Goal: Transaction & Acquisition: Purchase product/service

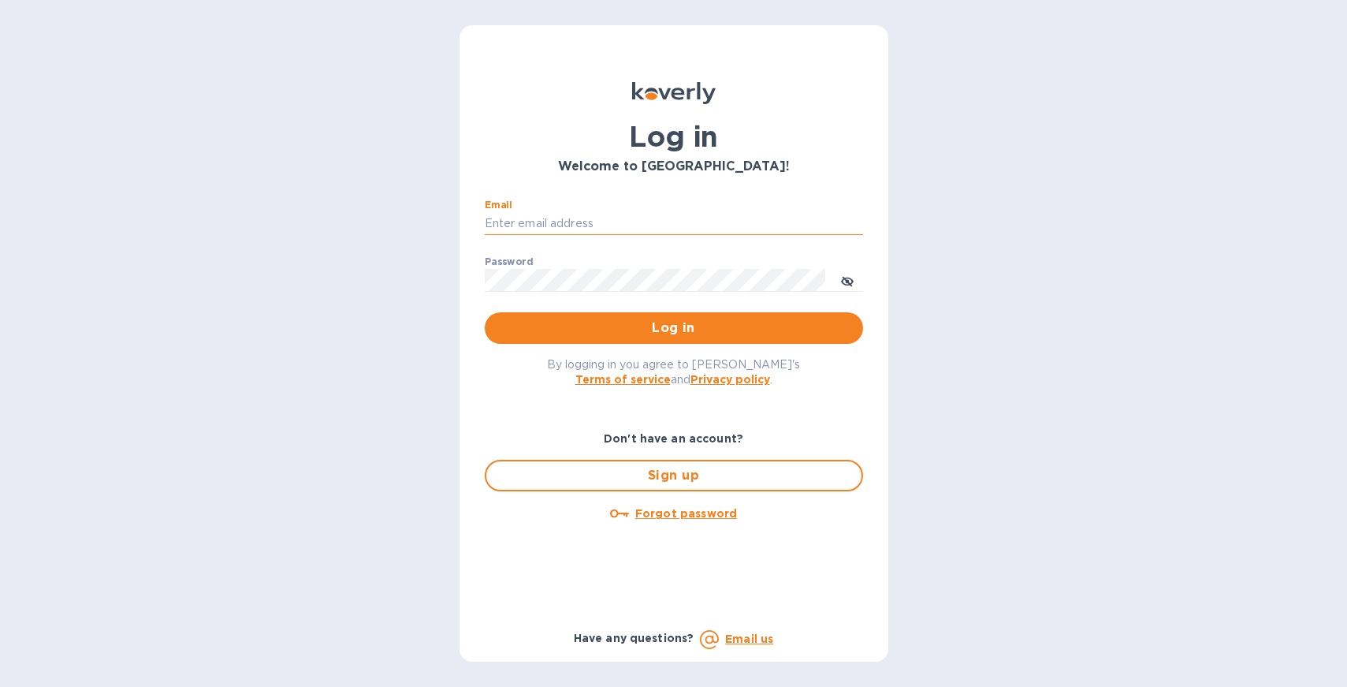
click at [712, 229] on input "Email" at bounding box center [674, 224] width 378 height 24
click at [754, 606] on div "Don't have an account? Sign up Forgot password" at bounding box center [674, 523] width 391 height 199
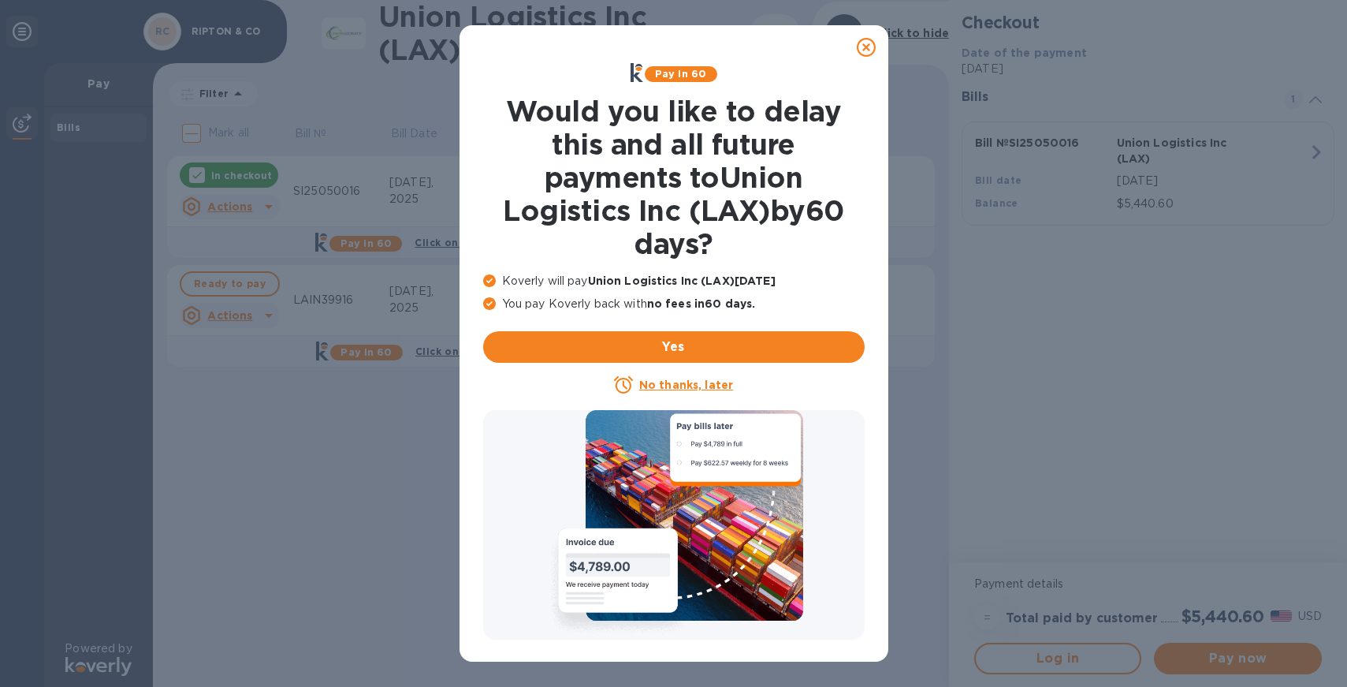
click at [866, 48] on icon at bounding box center [866, 47] width 19 height 19
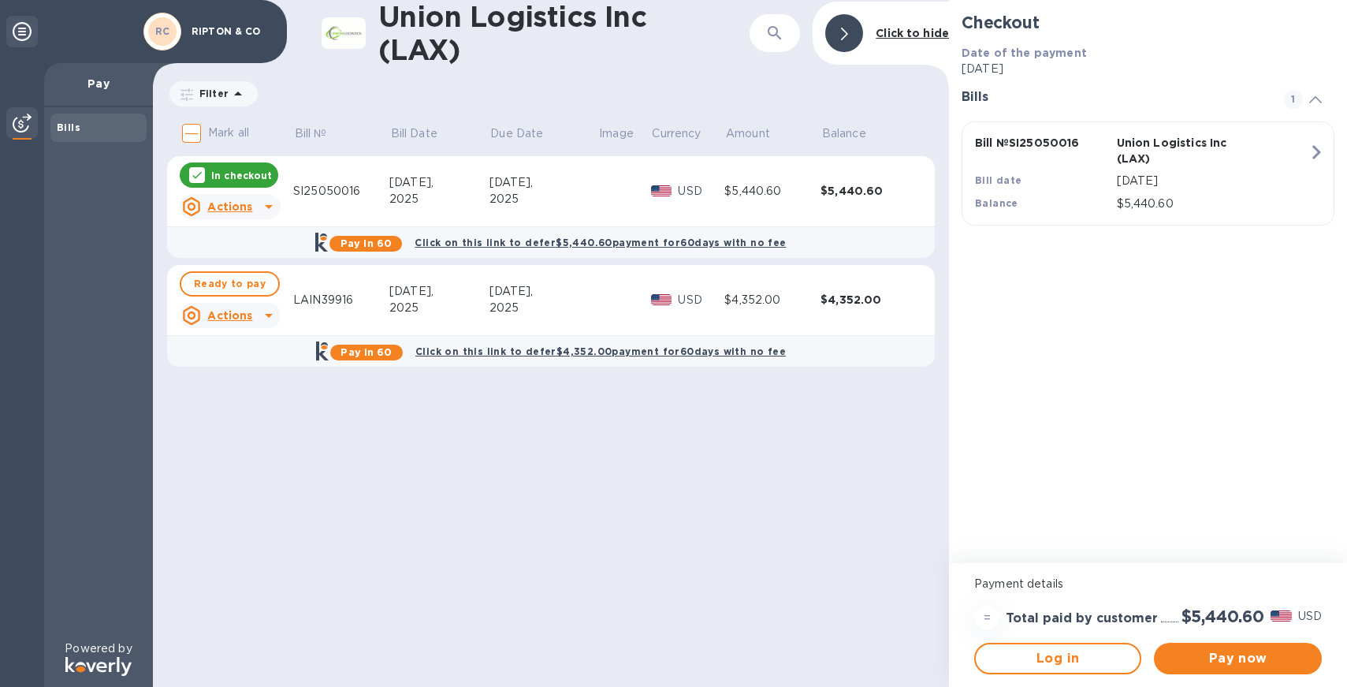
click at [186, 177] on div "In checkout" at bounding box center [229, 174] width 99 height 25
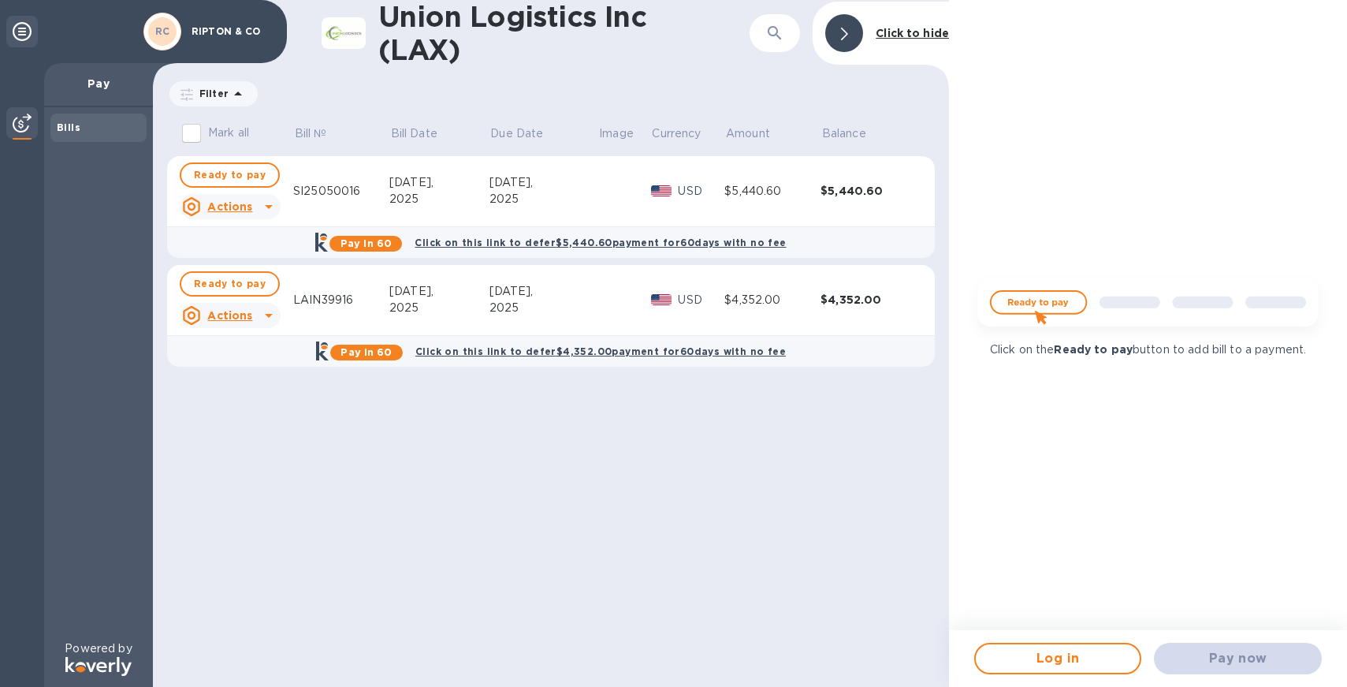
click at [26, 32] on icon at bounding box center [22, 31] width 19 height 19
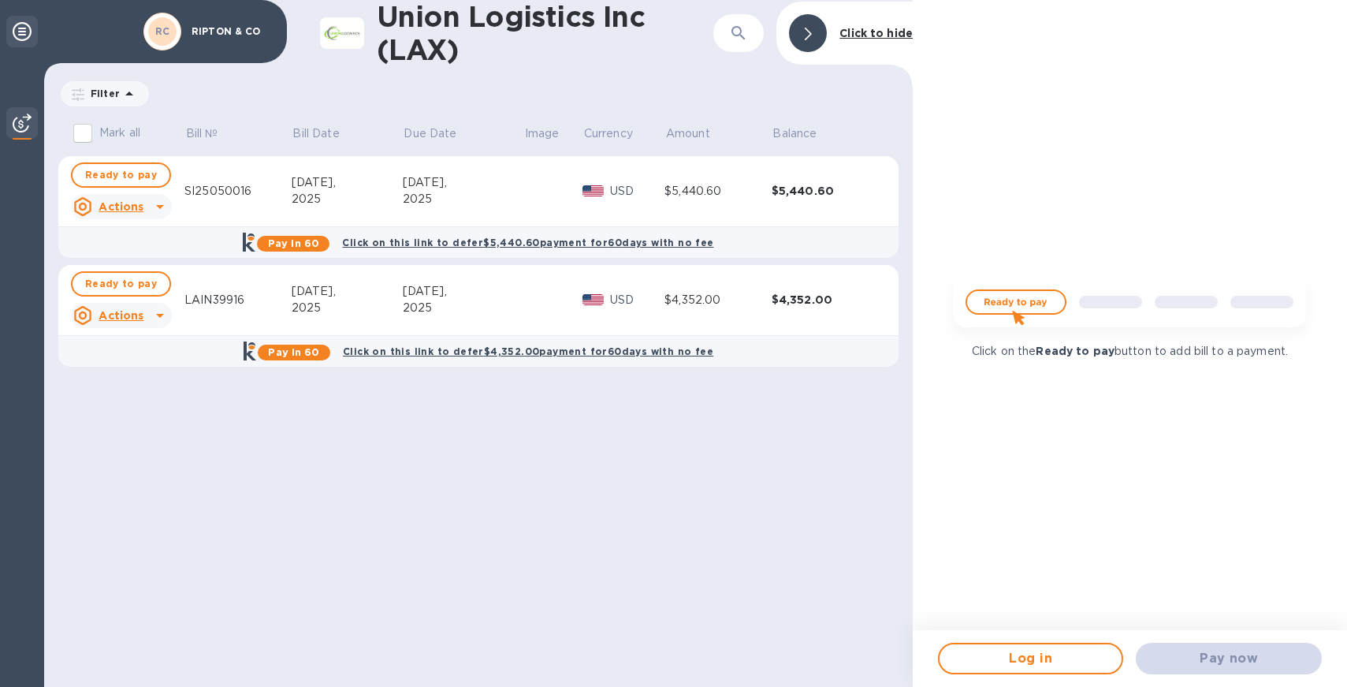
click at [26, 32] on icon at bounding box center [22, 31] width 19 height 19
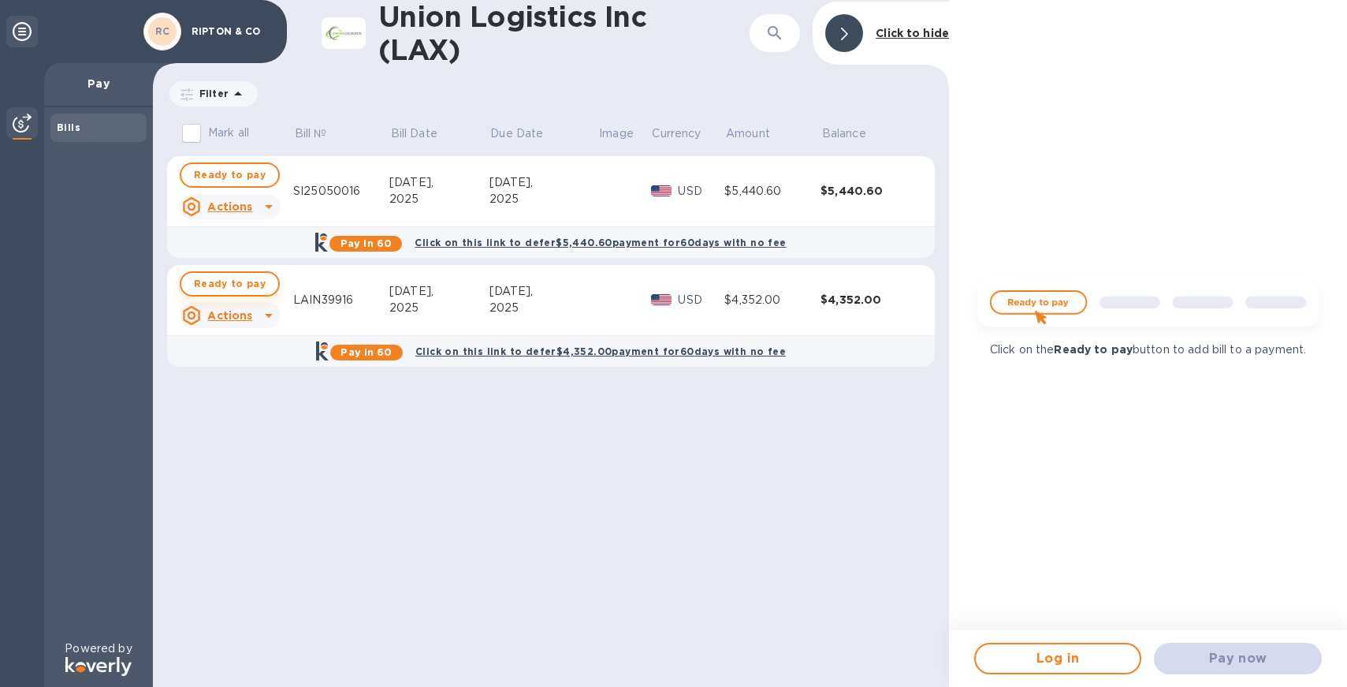
click at [246, 284] on span "Ready to pay" at bounding box center [230, 283] width 72 height 19
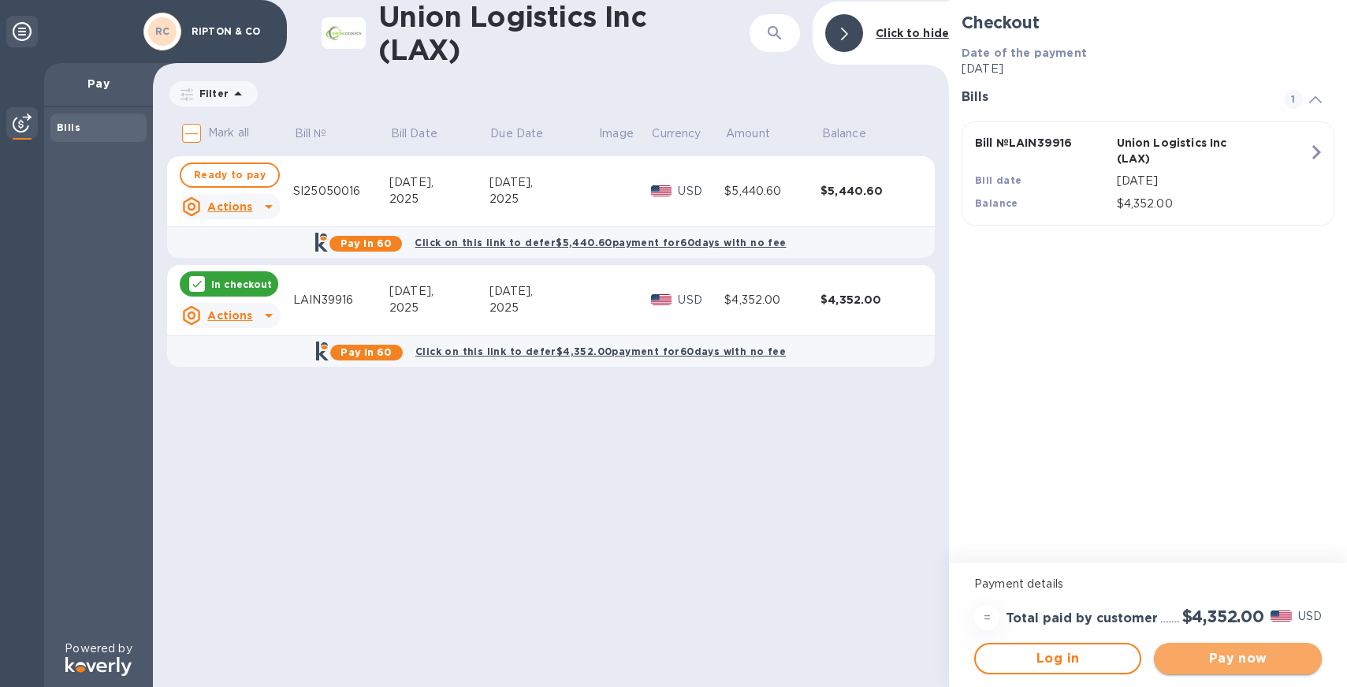
click at [1197, 653] on span "Pay now" at bounding box center [1238, 658] width 142 height 19
click at [1072, 654] on span "Log in" at bounding box center [1058, 658] width 139 height 19
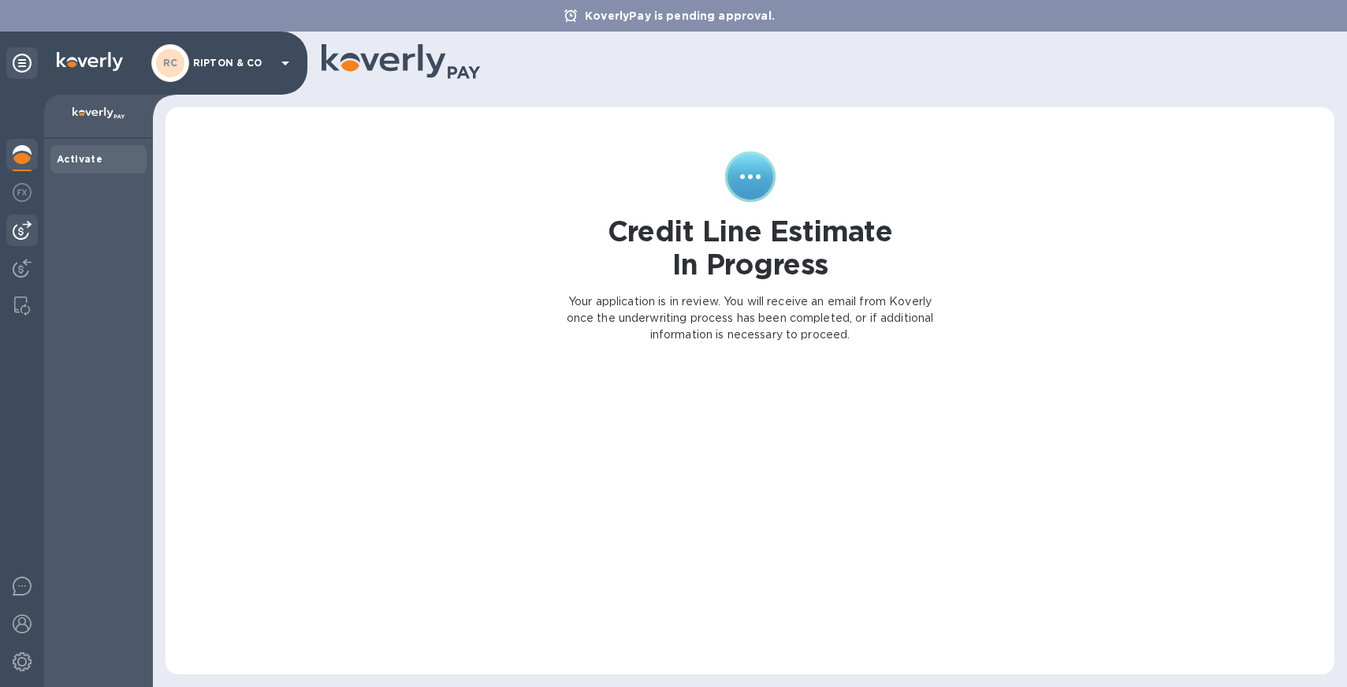
click at [24, 224] on img at bounding box center [22, 230] width 19 height 19
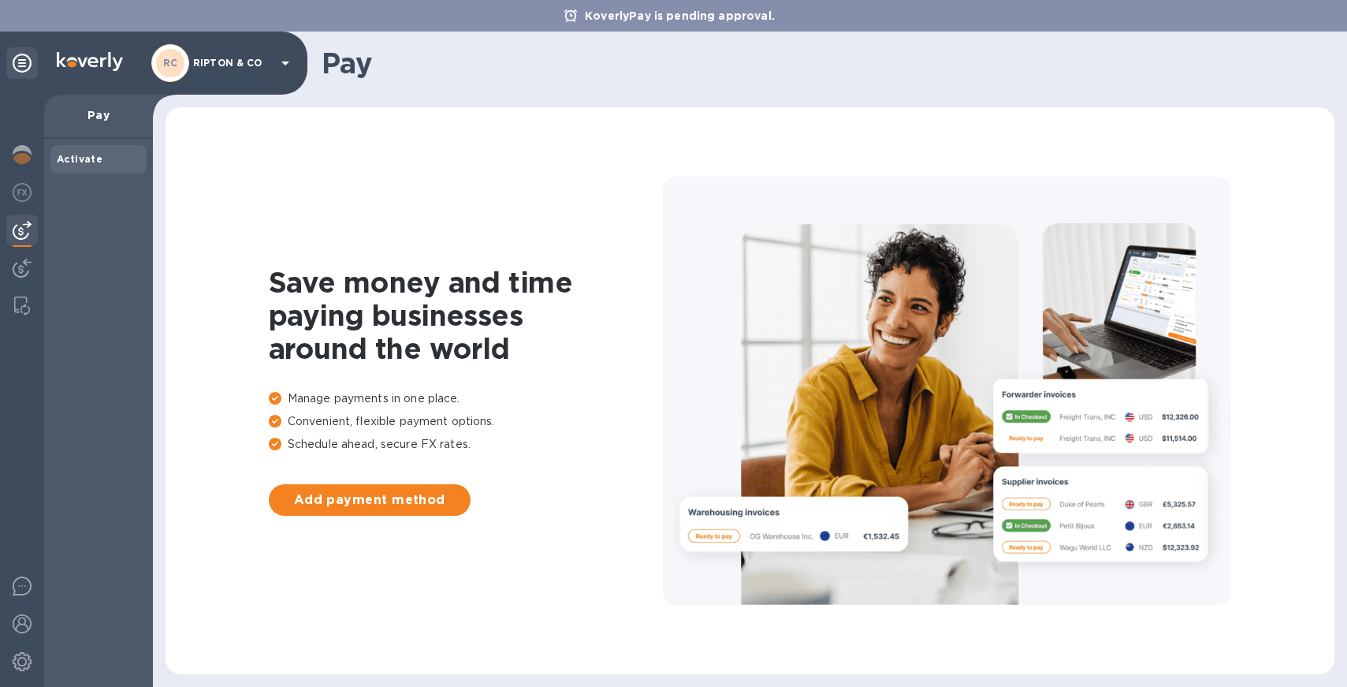
click at [23, 247] on div at bounding box center [22, 391] width 44 height 592
click at [27, 199] on img at bounding box center [22, 192] width 19 height 19
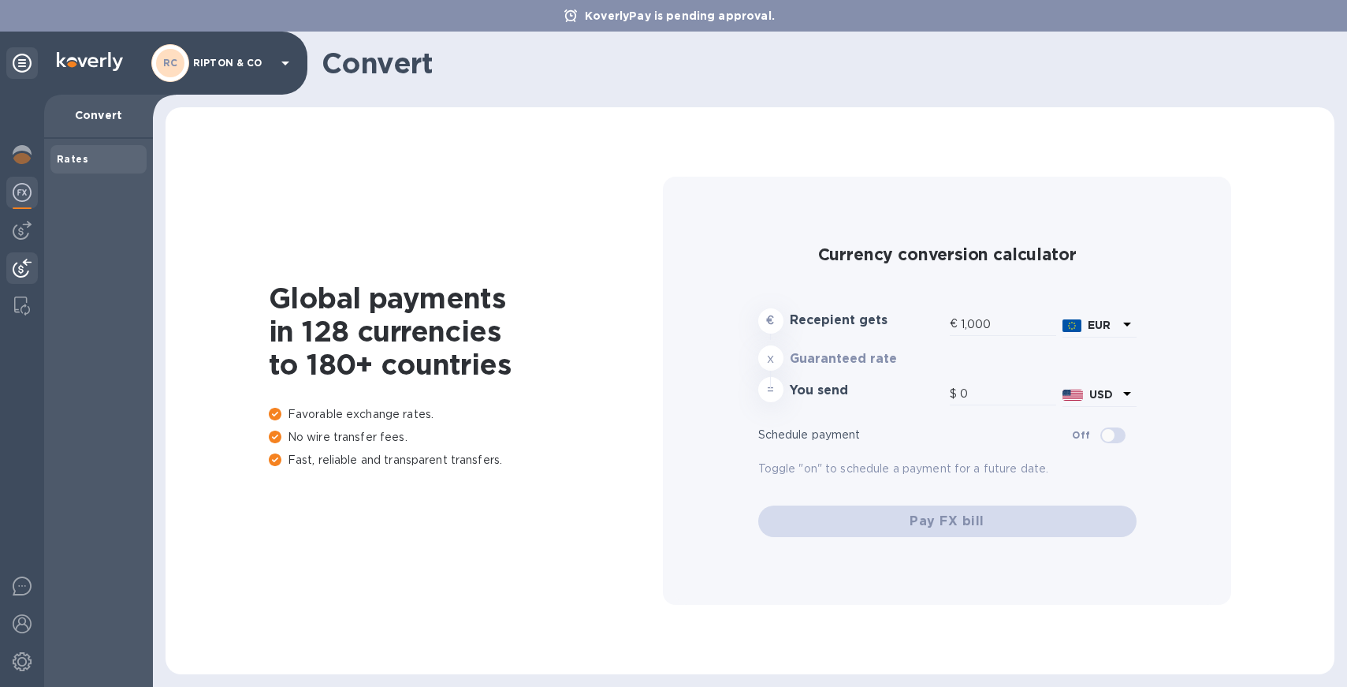
click at [28, 275] on img at bounding box center [22, 268] width 19 height 19
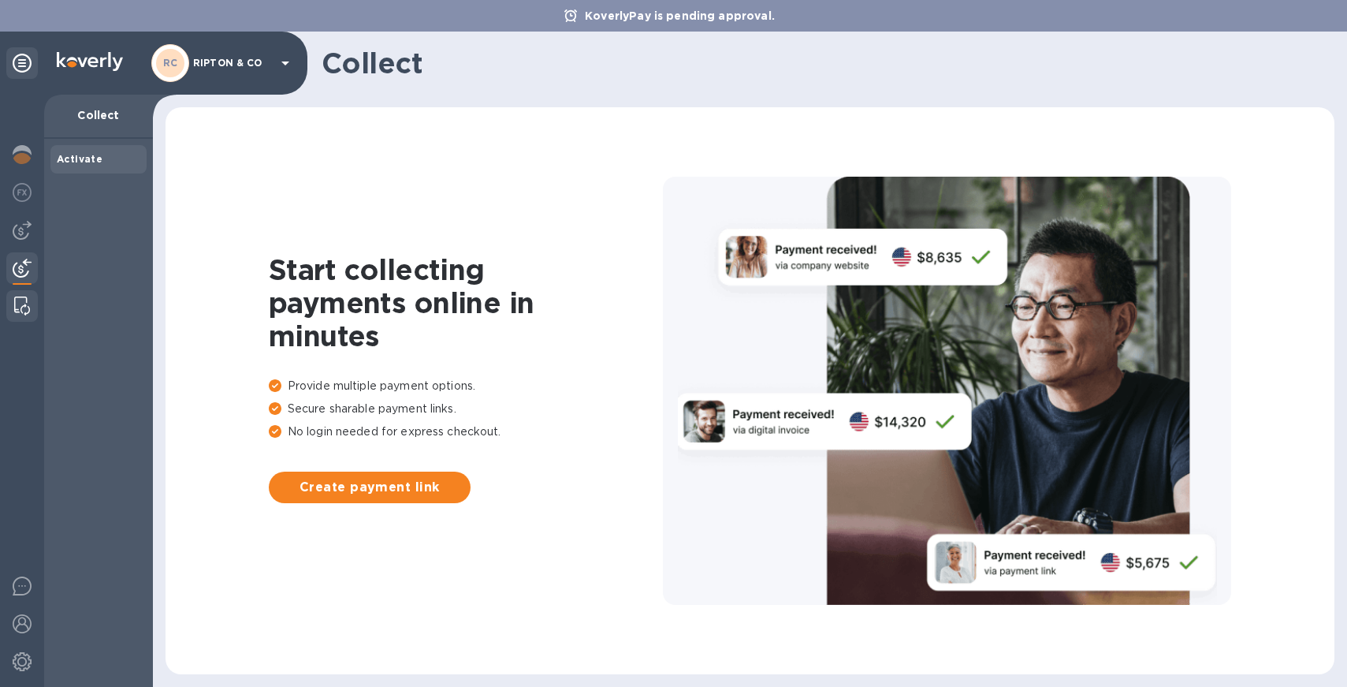
click at [20, 311] on img at bounding box center [22, 305] width 16 height 19
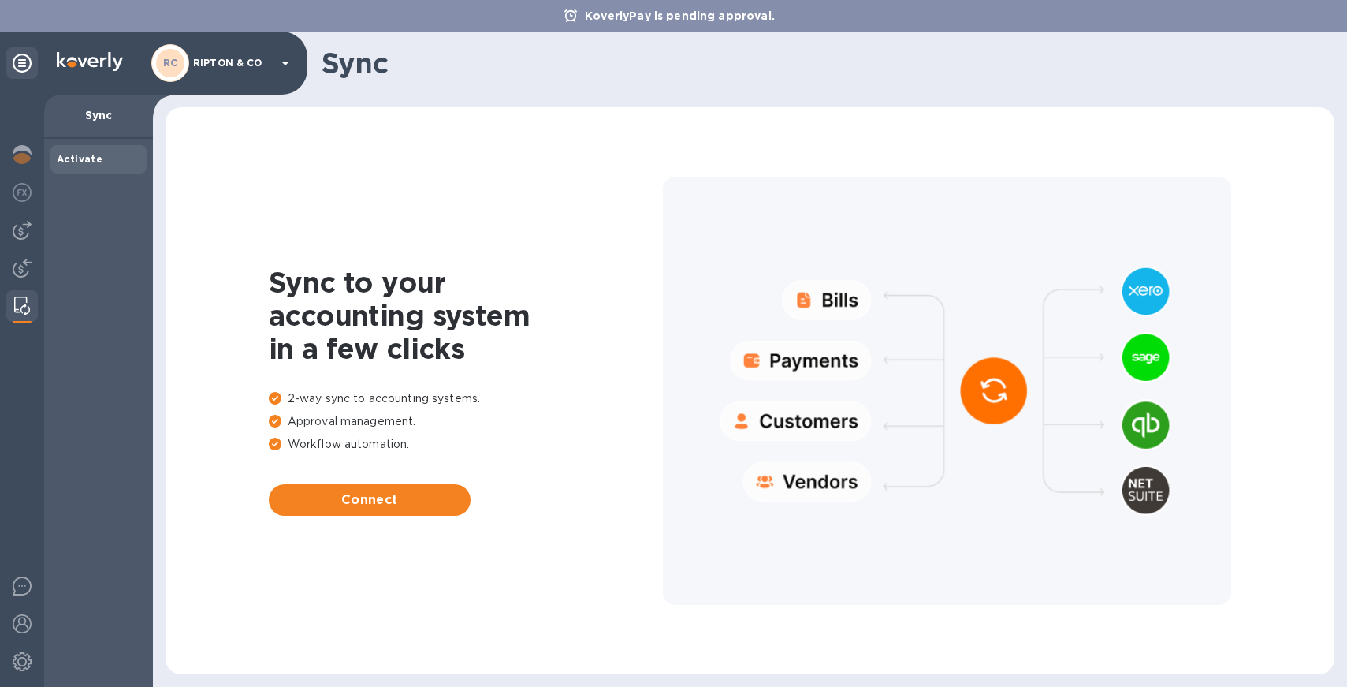
click at [76, 129] on div "Sync" at bounding box center [98, 117] width 109 height 44
click at [101, 106] on div "Sync" at bounding box center [98, 117] width 109 height 44
click at [20, 149] on img at bounding box center [22, 154] width 19 height 19
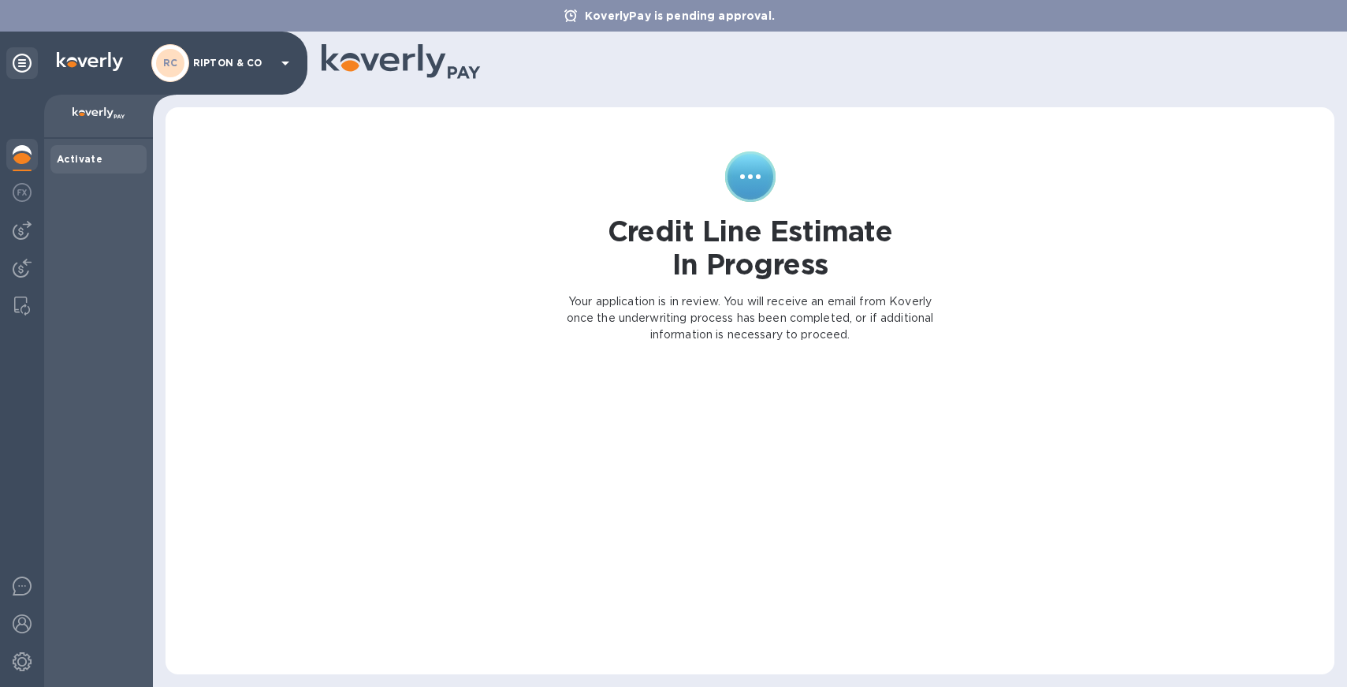
click at [254, 73] on div "RC RIPTON & CO" at bounding box center [222, 63] width 143 height 38
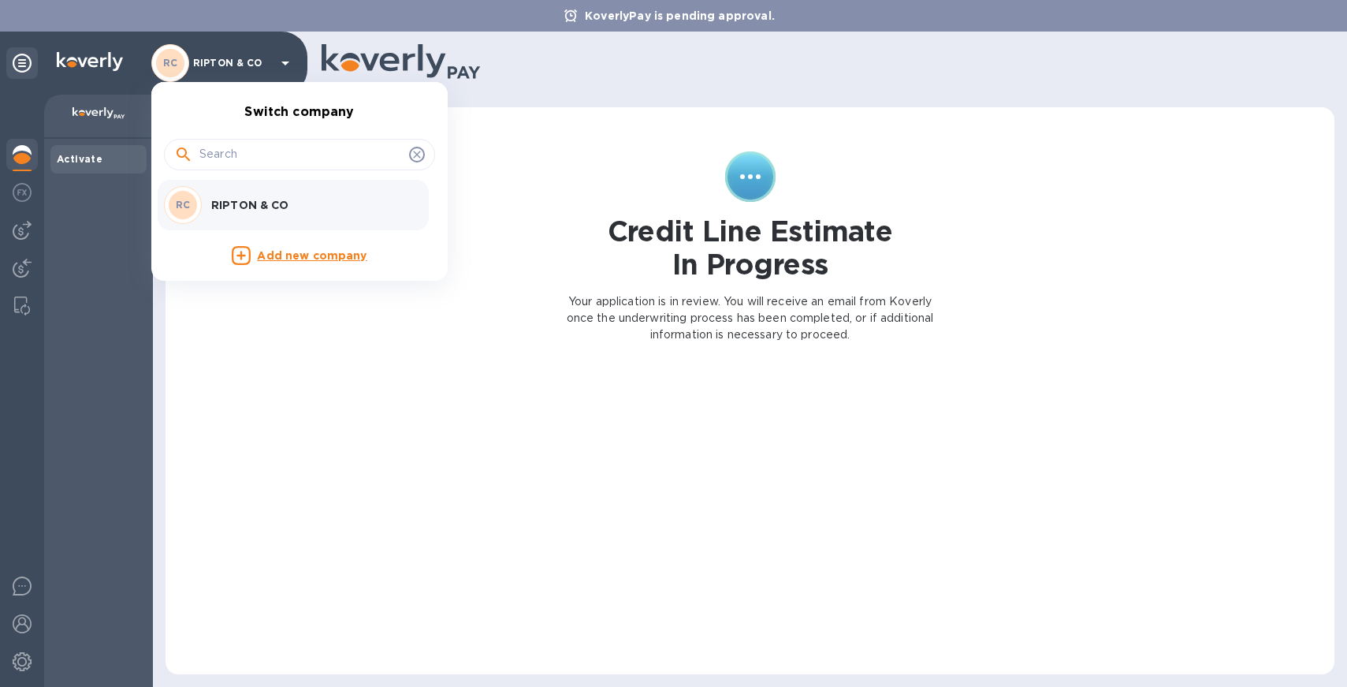
click at [254, 73] on div at bounding box center [673, 343] width 1347 height 687
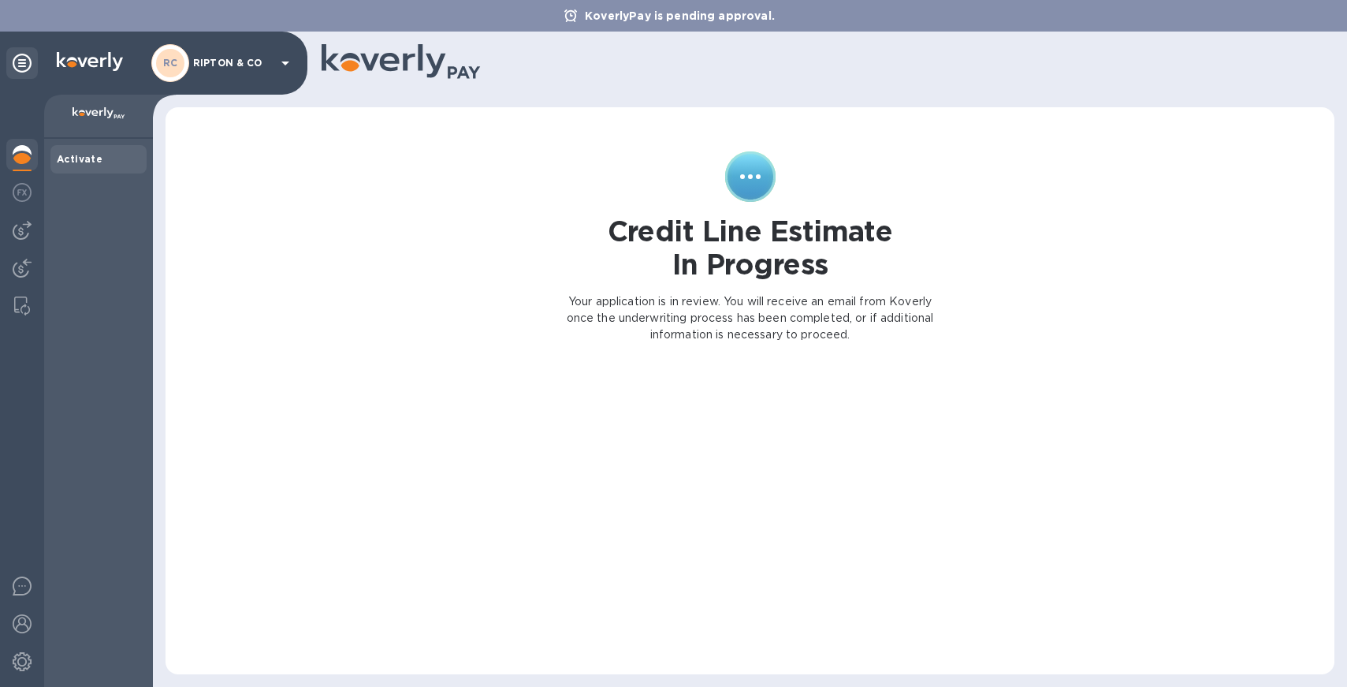
click at [24, 55] on icon at bounding box center [22, 63] width 19 height 19
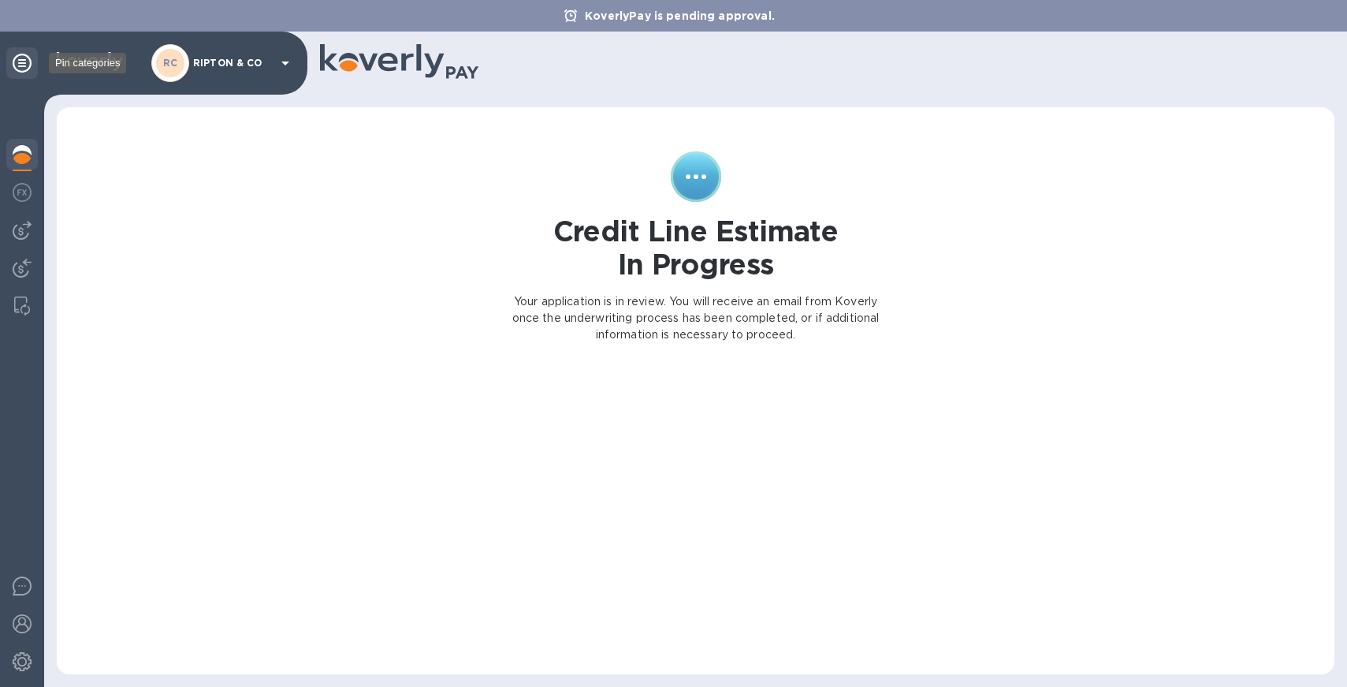
click at [24, 55] on icon at bounding box center [22, 63] width 19 height 19
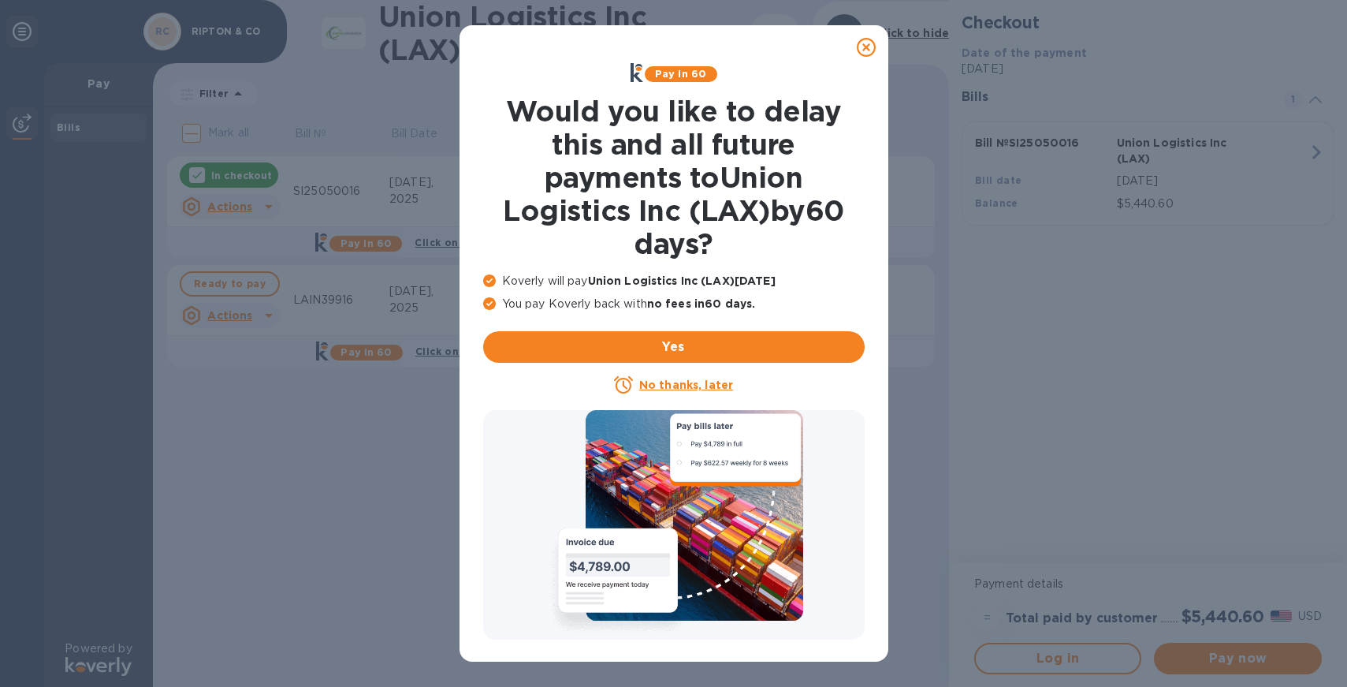
click at [866, 47] on icon at bounding box center [866, 47] width 19 height 19
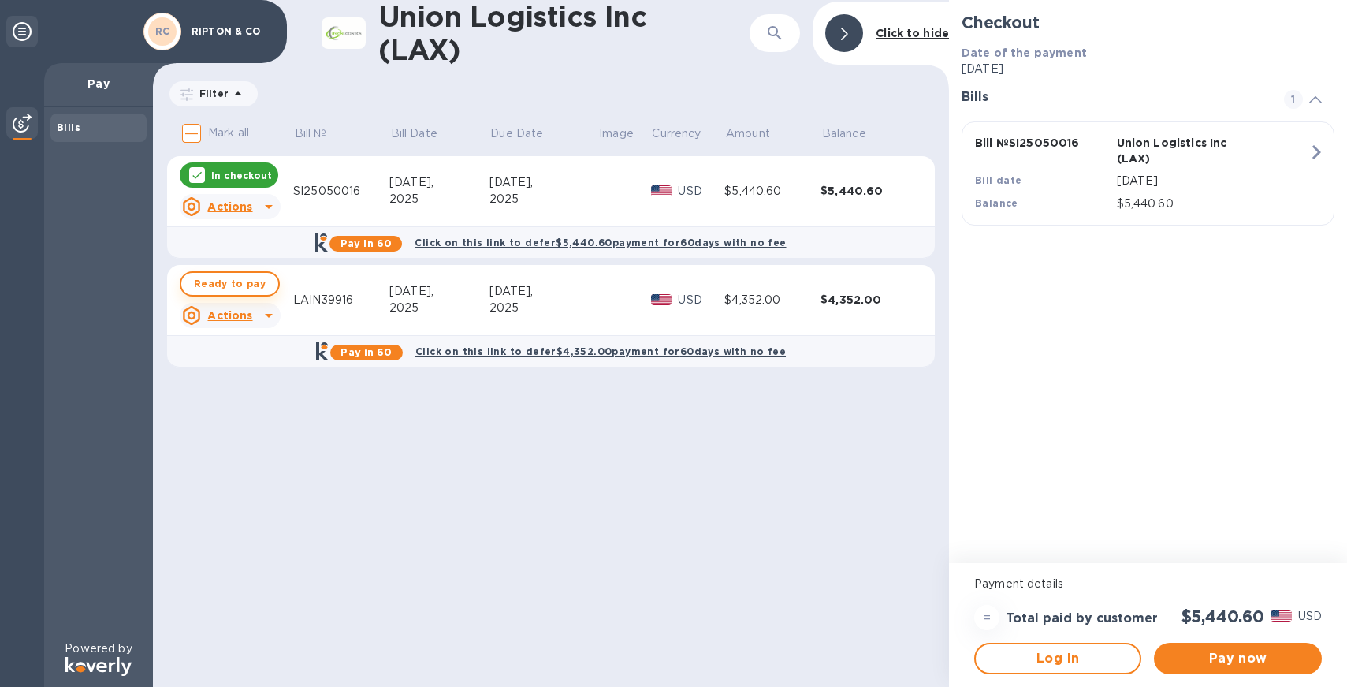
click at [231, 285] on span "Ready to pay" at bounding box center [230, 283] width 72 height 19
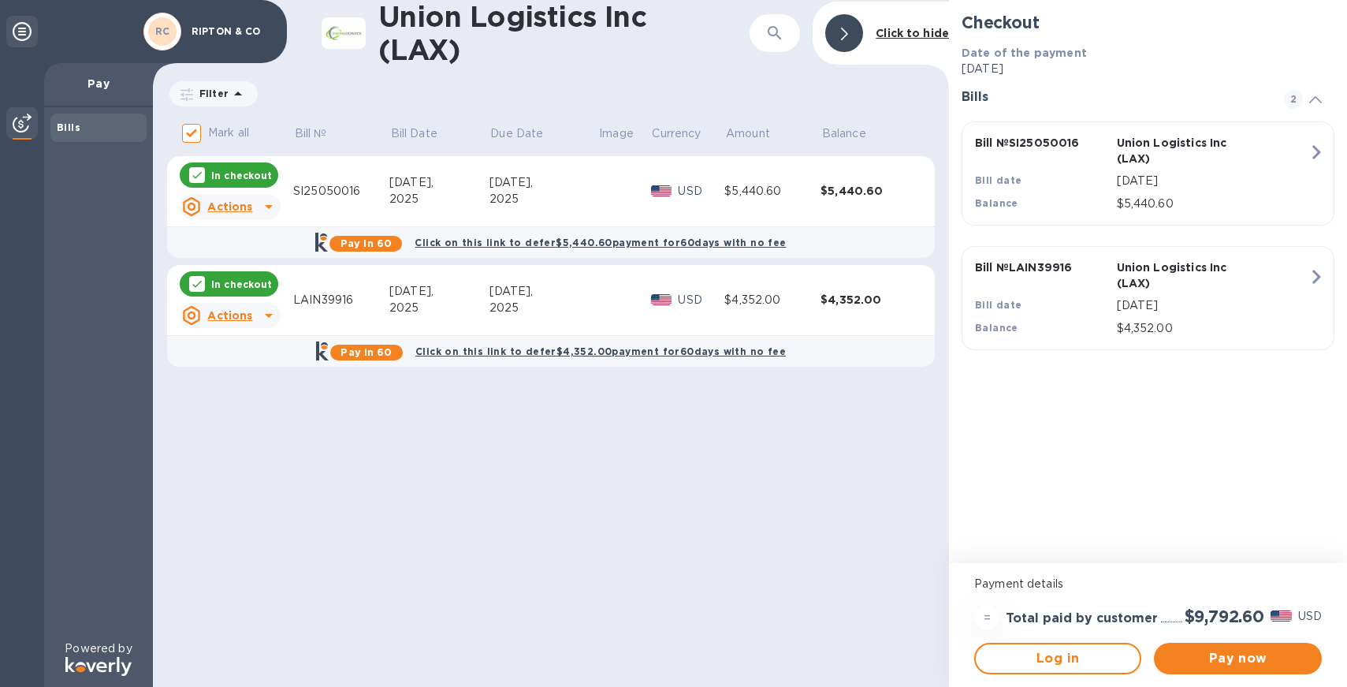
click at [244, 165] on div "In checkout" at bounding box center [229, 174] width 99 height 25
checkbox input "false"
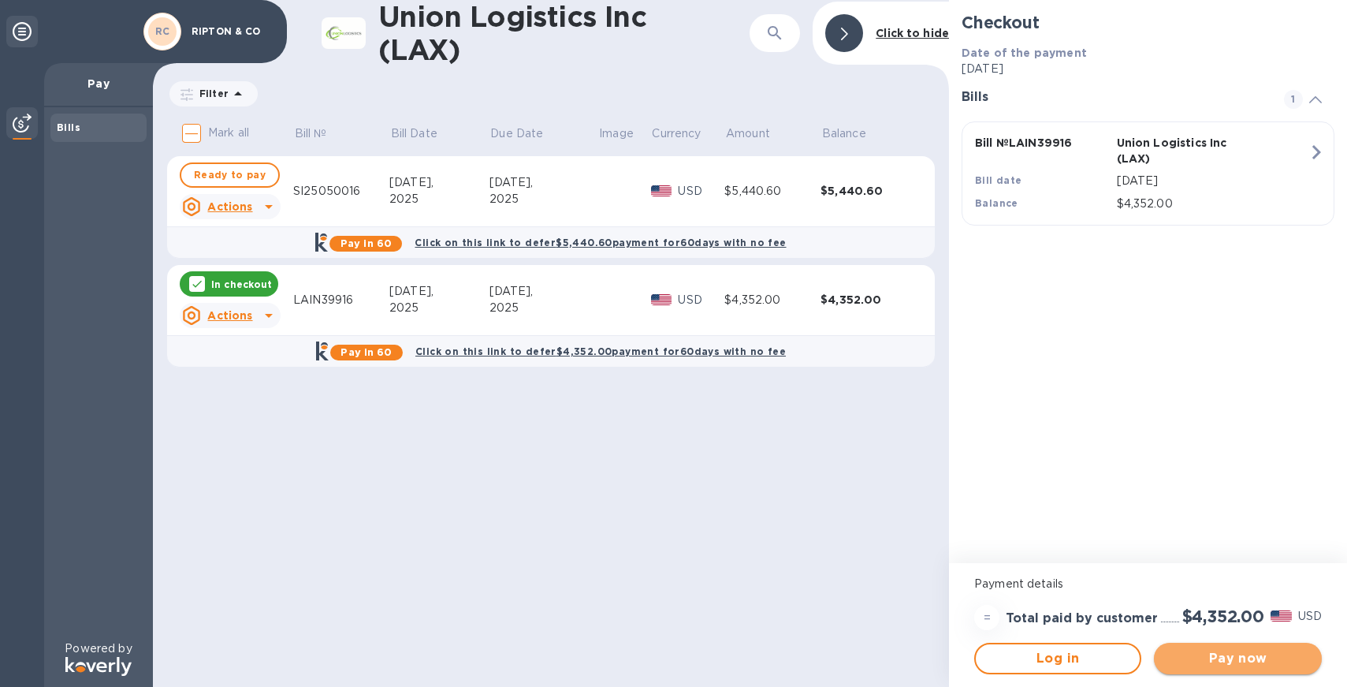
click at [1262, 657] on span "Pay now" at bounding box center [1238, 658] width 142 height 19
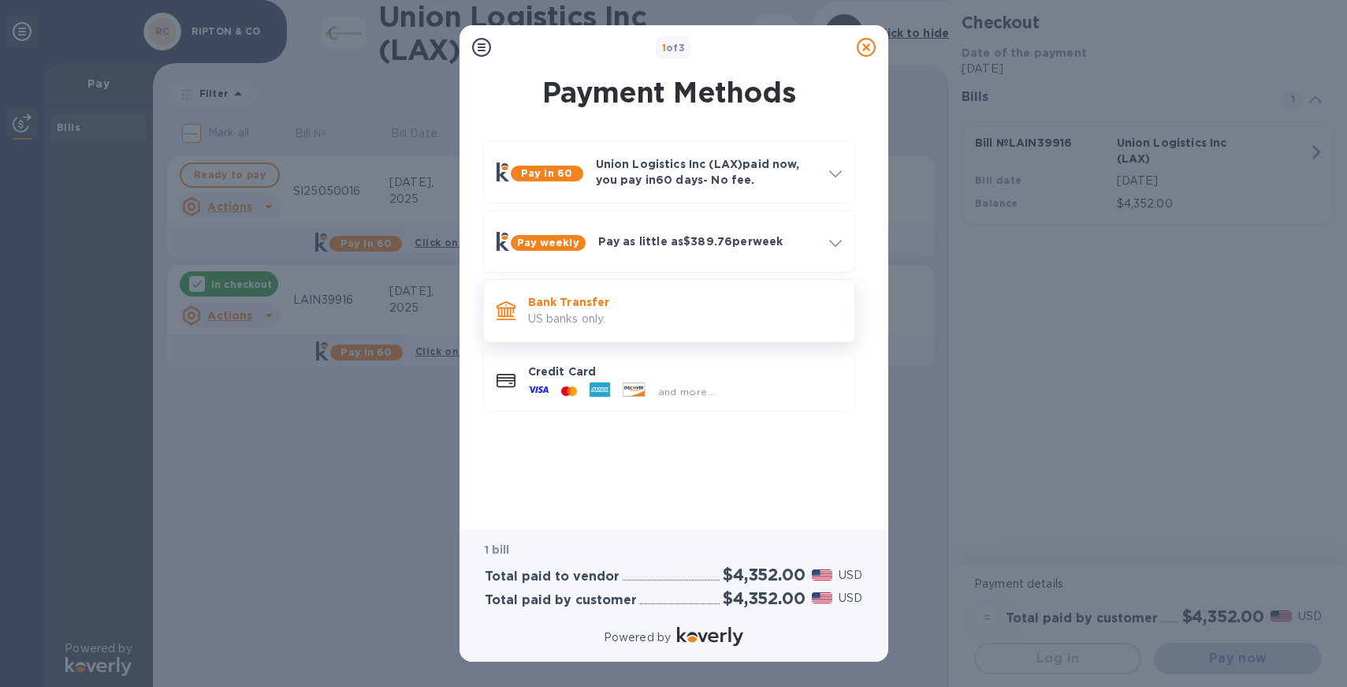
click at [610, 322] on p "US banks only." at bounding box center [685, 319] width 314 height 17
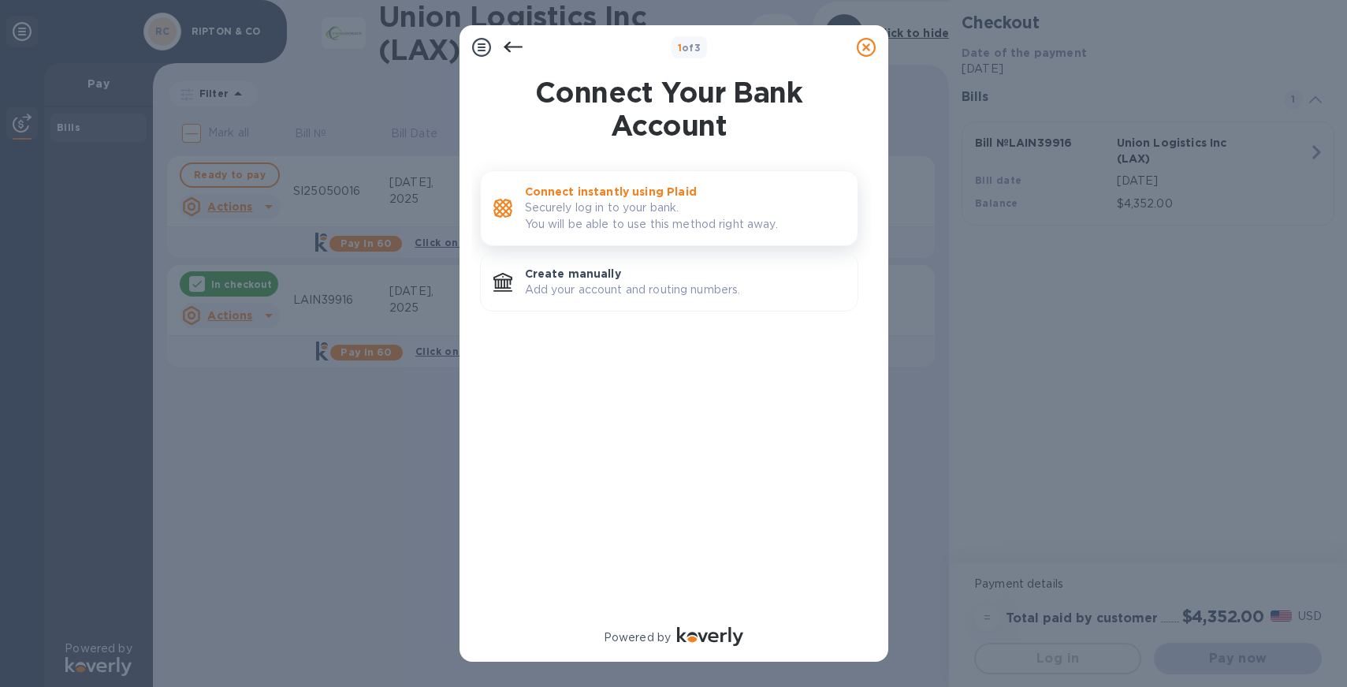
click at [649, 209] on p "Securely log in to your bank. You will be able to use this method right away." at bounding box center [685, 215] width 320 height 33
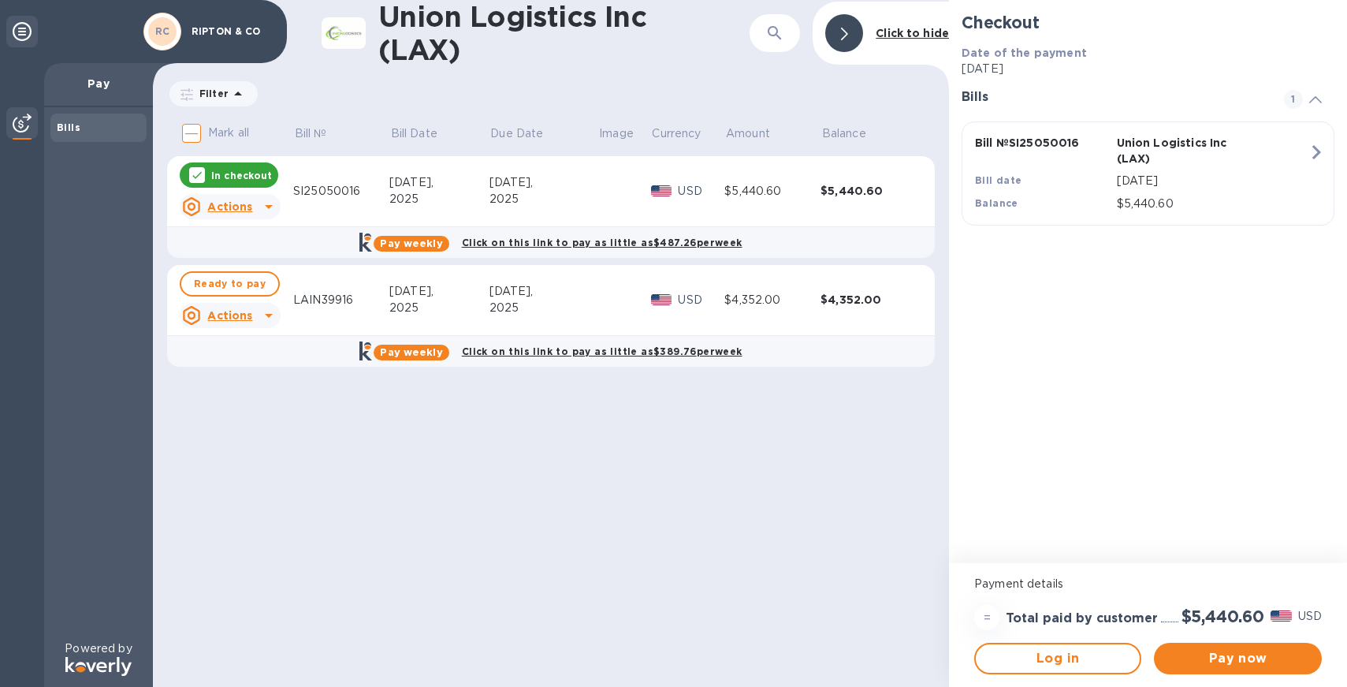
click at [188, 173] on div "In checkout" at bounding box center [229, 174] width 99 height 25
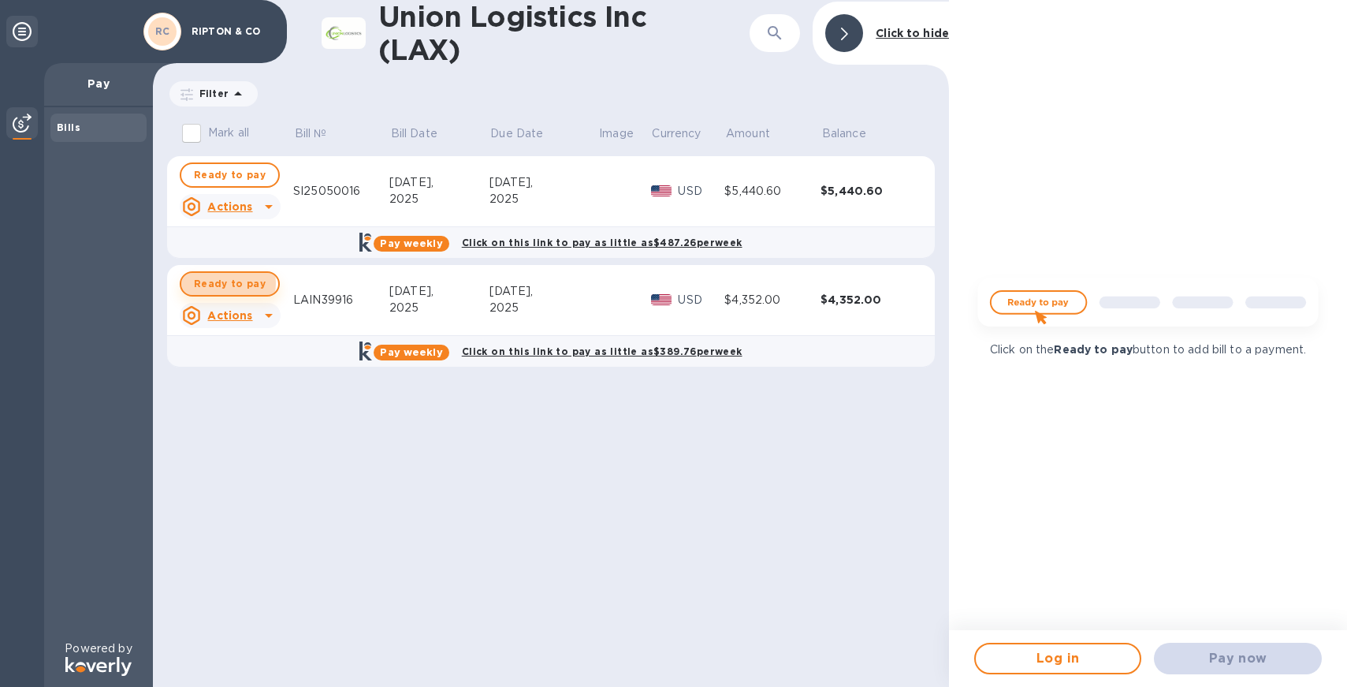
click at [220, 283] on span "Ready to pay" at bounding box center [230, 283] width 72 height 19
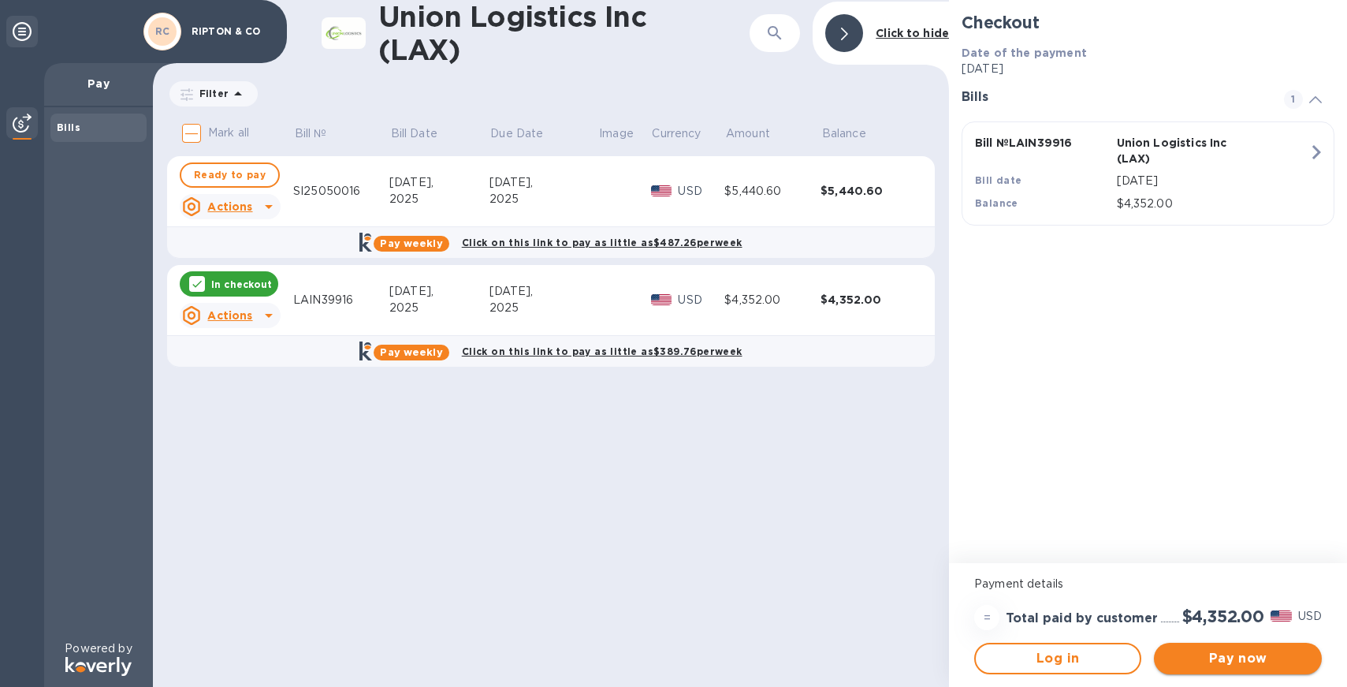
click at [1248, 657] on span "Pay now" at bounding box center [1238, 658] width 142 height 19
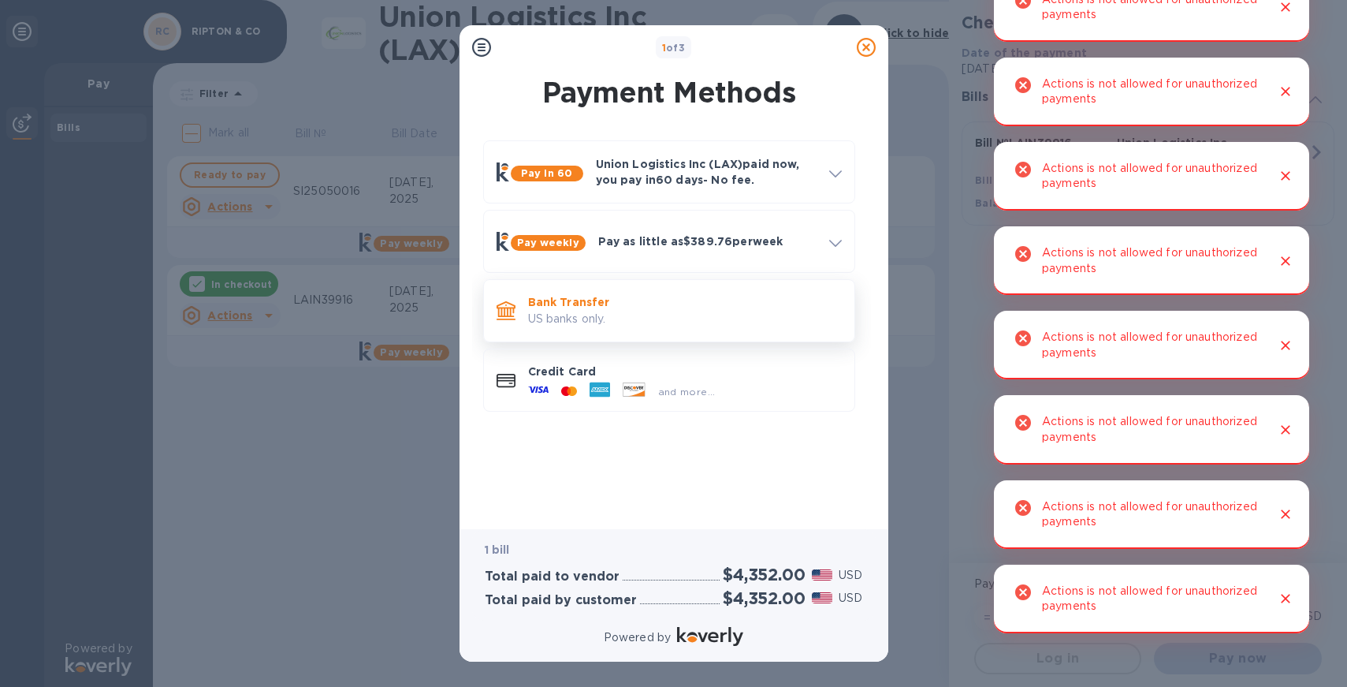
click at [557, 323] on p "US banks only." at bounding box center [685, 319] width 314 height 17
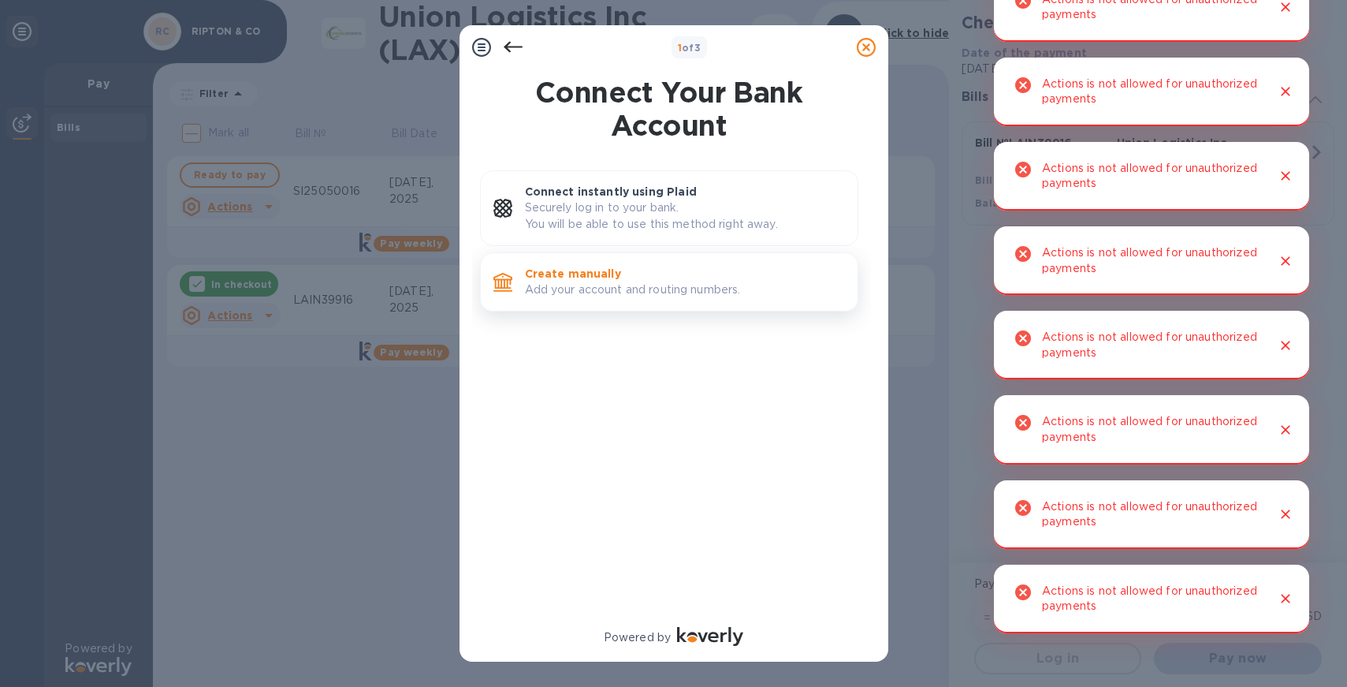
click at [594, 280] on p "Create manually" at bounding box center [685, 274] width 320 height 16
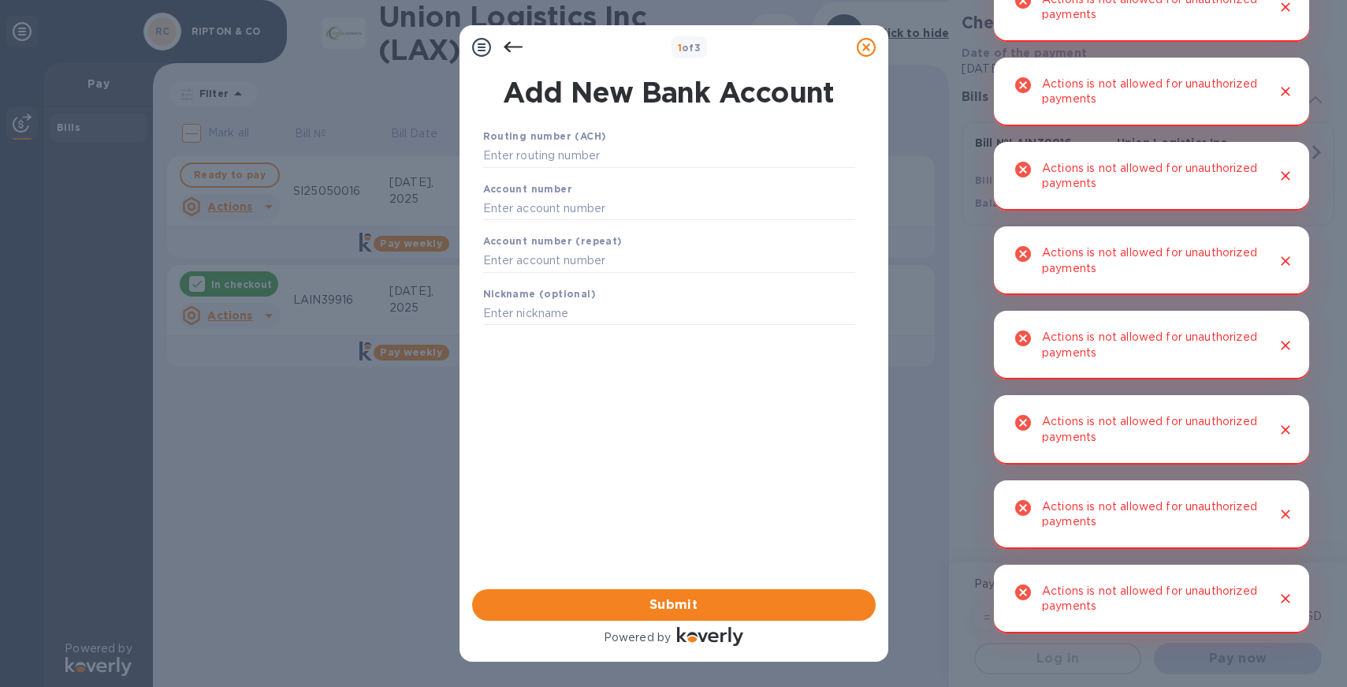
click at [520, 40] on icon at bounding box center [513, 47] width 19 height 19
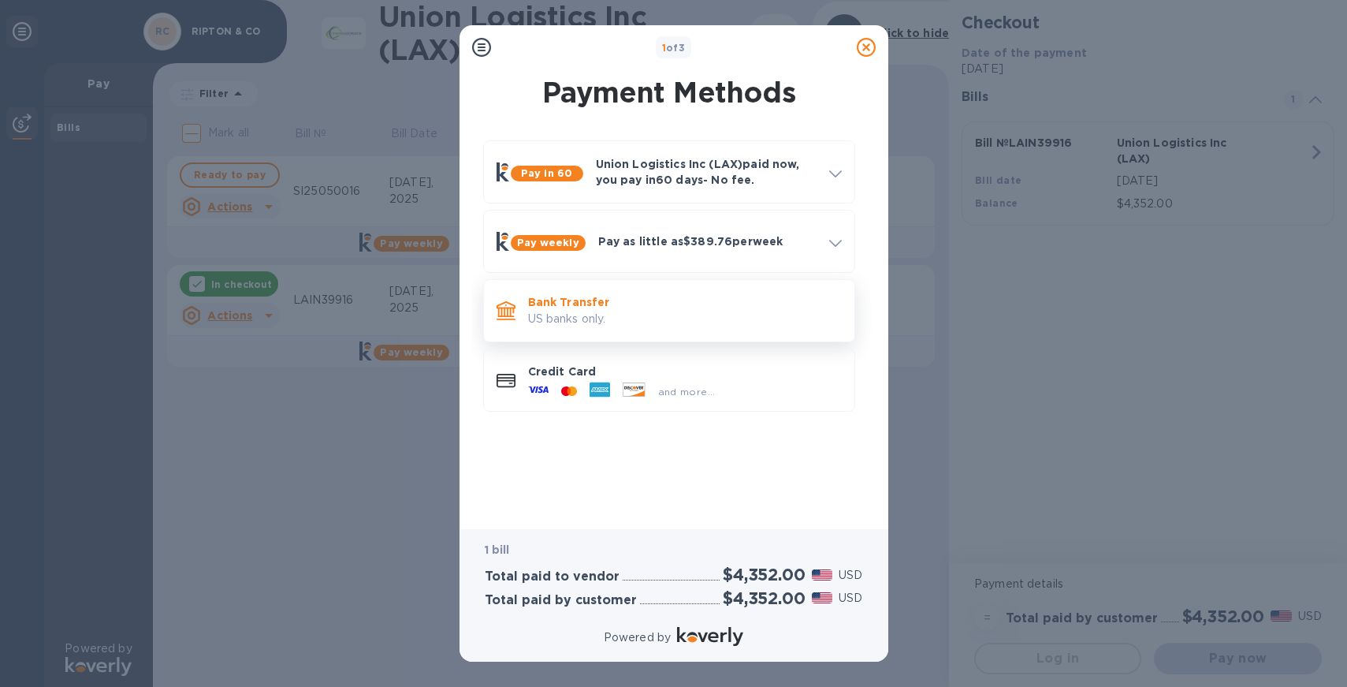
click at [583, 286] on div "Bank Transfer US banks only." at bounding box center [669, 310] width 358 height 49
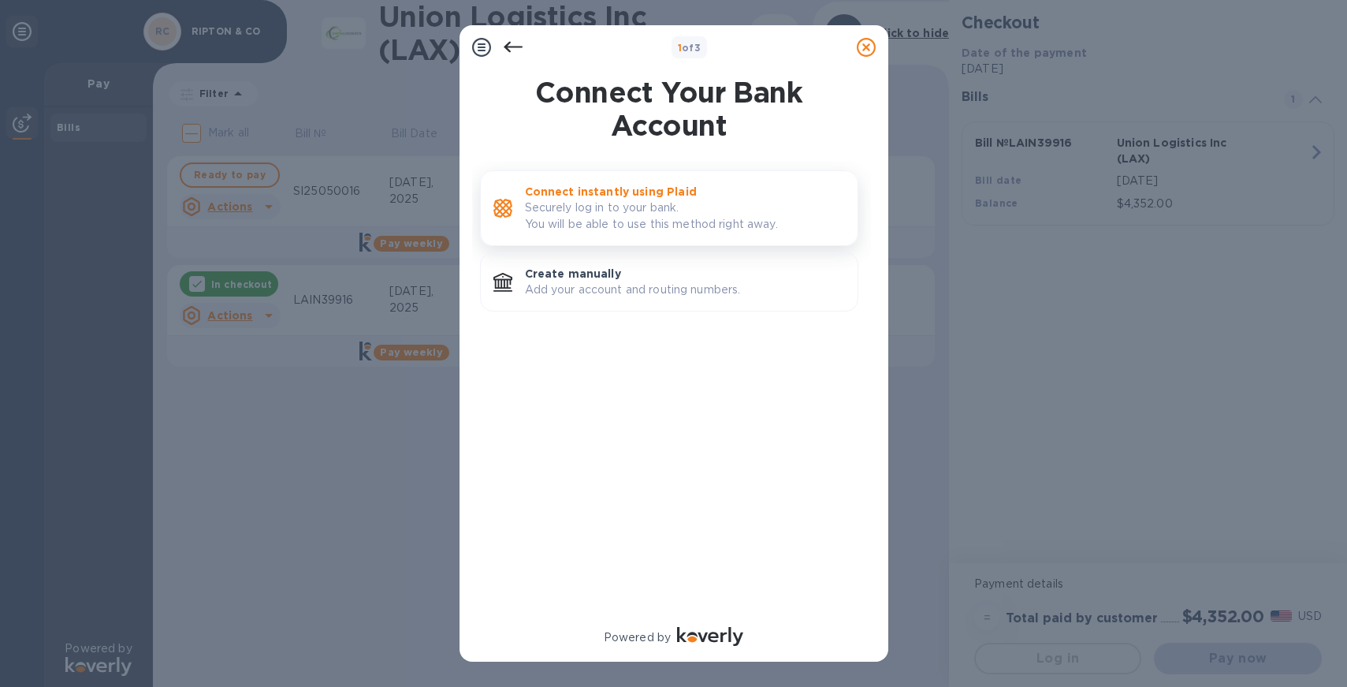
click at [638, 229] on p "Securely log in to your bank. You will be able to use this method right away." at bounding box center [685, 215] width 320 height 33
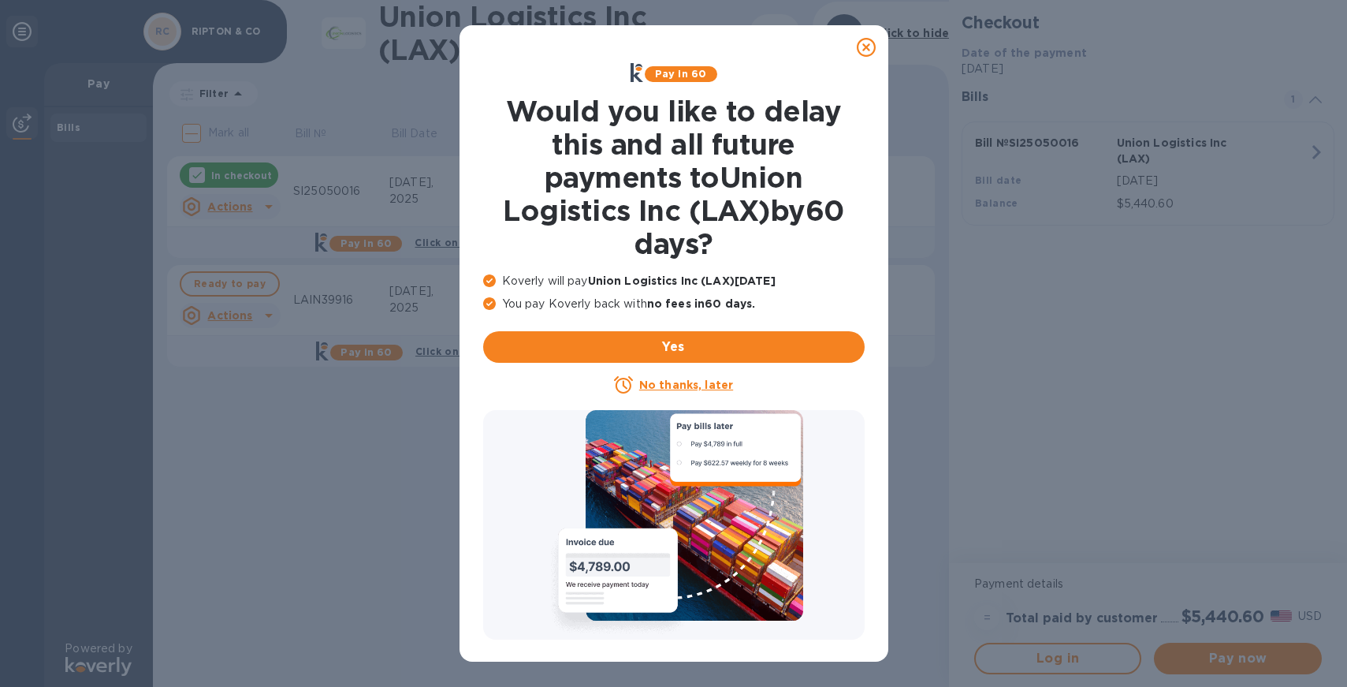
click at [870, 41] on icon at bounding box center [866, 47] width 19 height 19
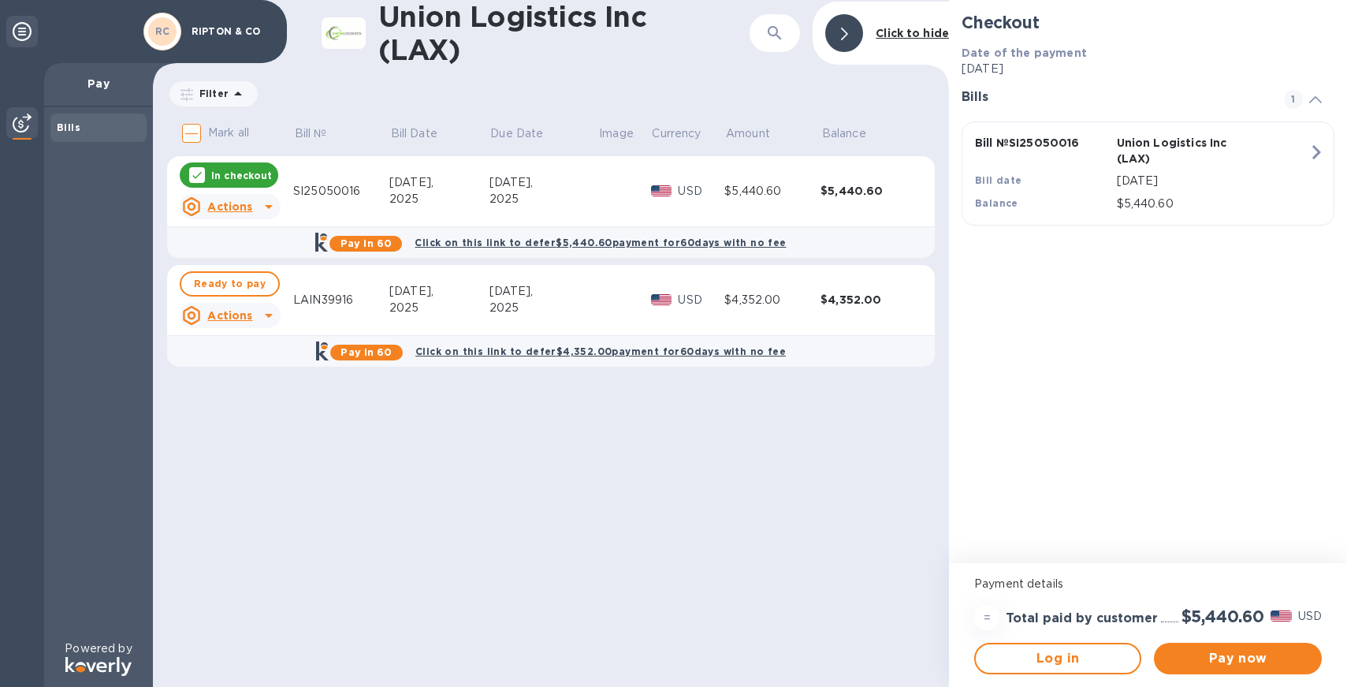
click at [219, 177] on p "In checkout" at bounding box center [241, 175] width 61 height 13
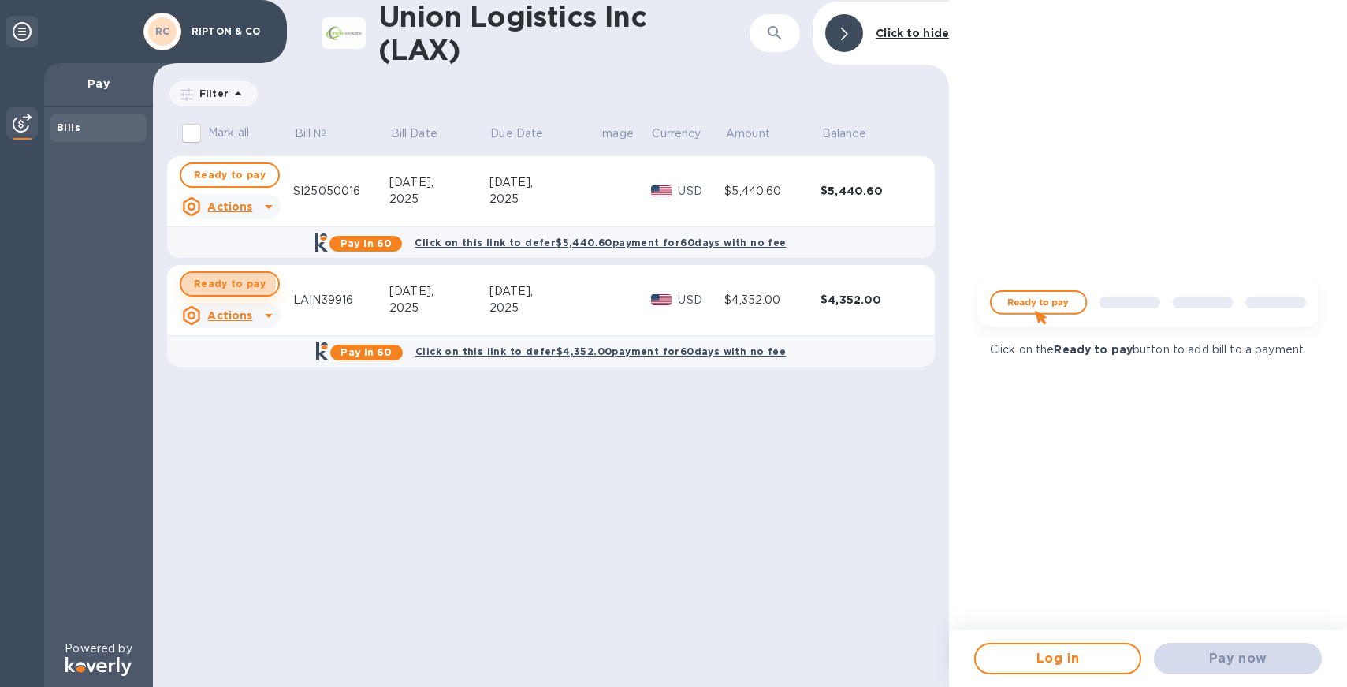
click at [210, 283] on span "Ready to pay" at bounding box center [230, 283] width 72 height 19
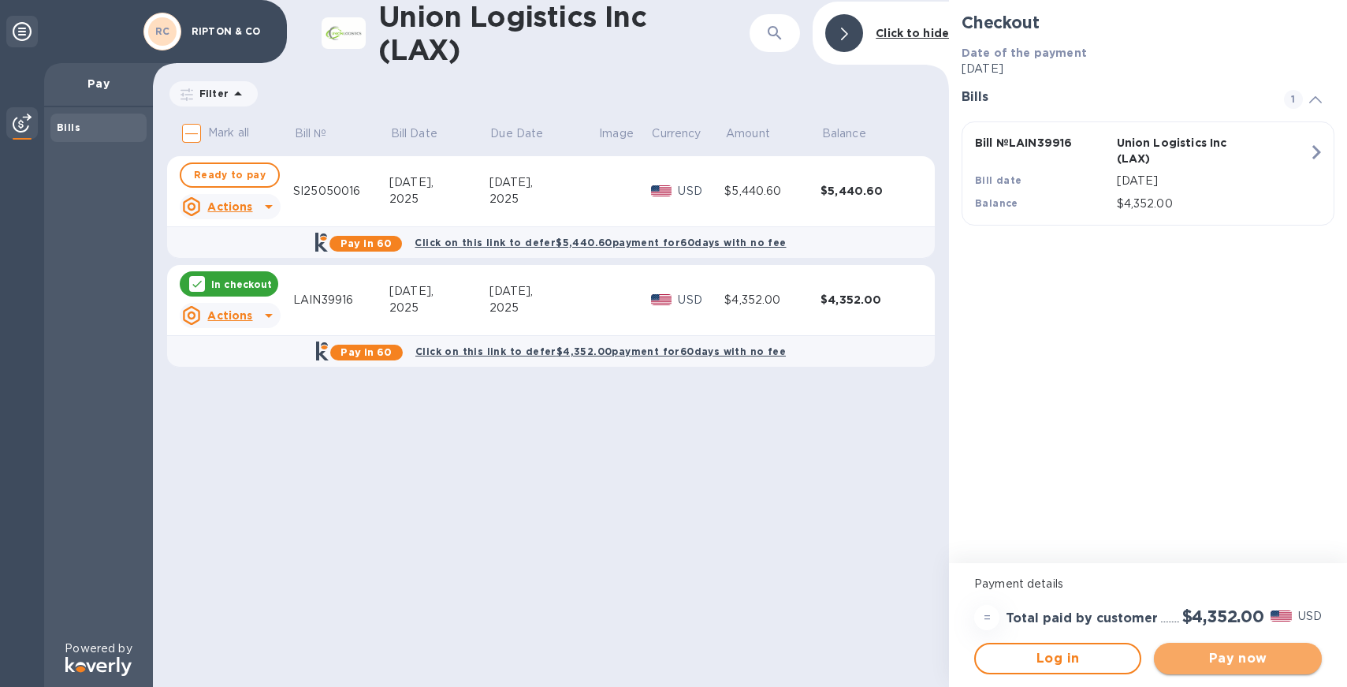
click at [1229, 654] on span "Pay now" at bounding box center [1238, 658] width 142 height 19
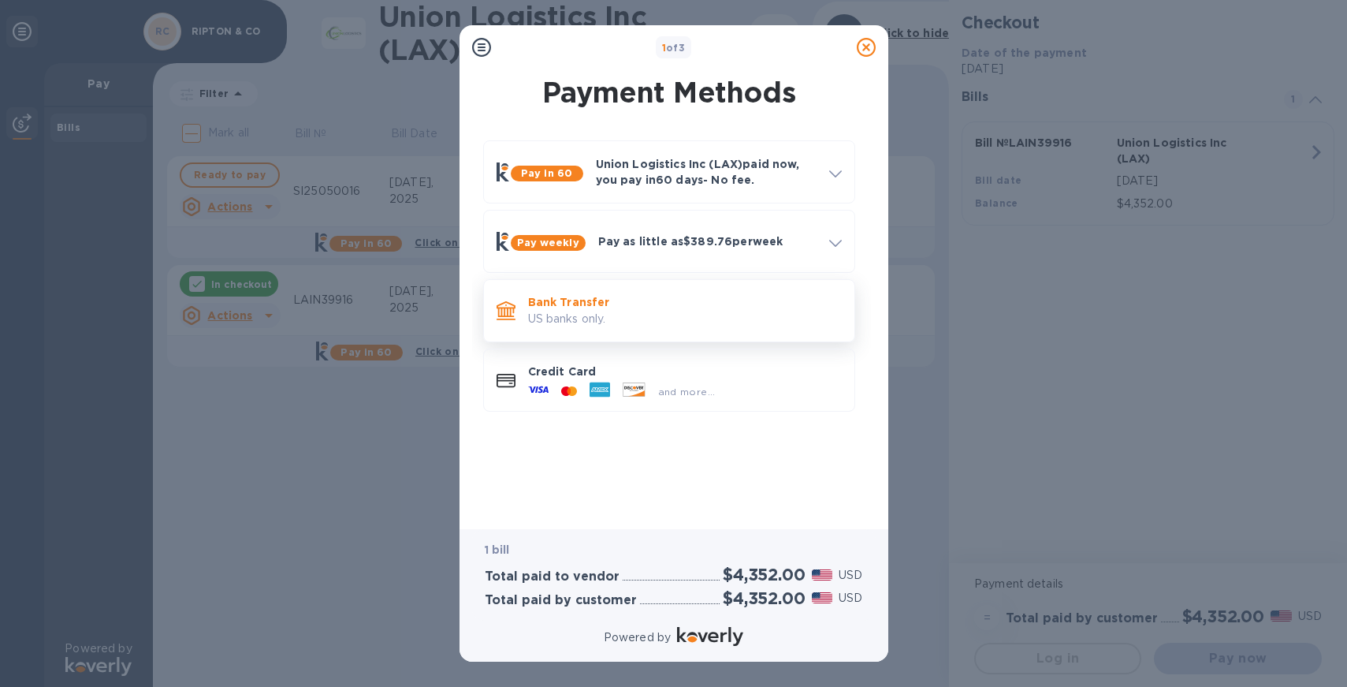
click at [531, 308] on p "Bank Transfer" at bounding box center [685, 302] width 314 height 16
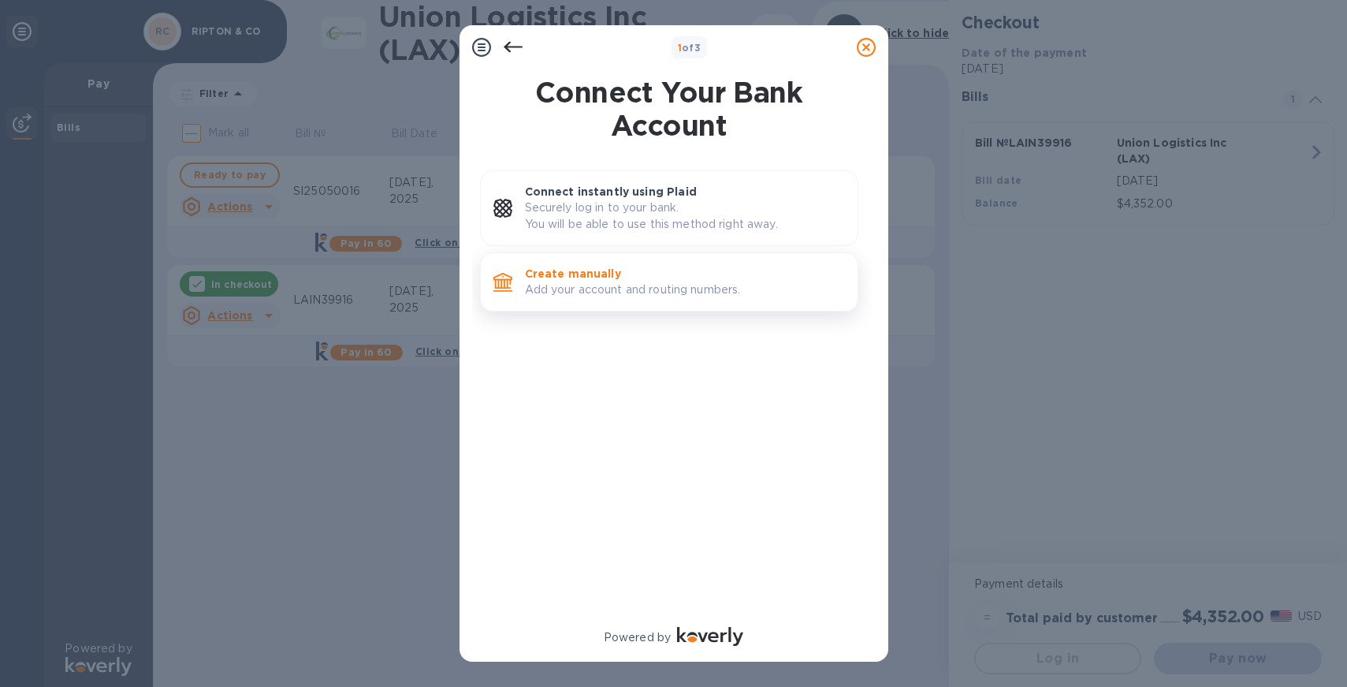
click at [560, 285] on p "Add your account and routing numbers." at bounding box center [685, 289] width 320 height 17
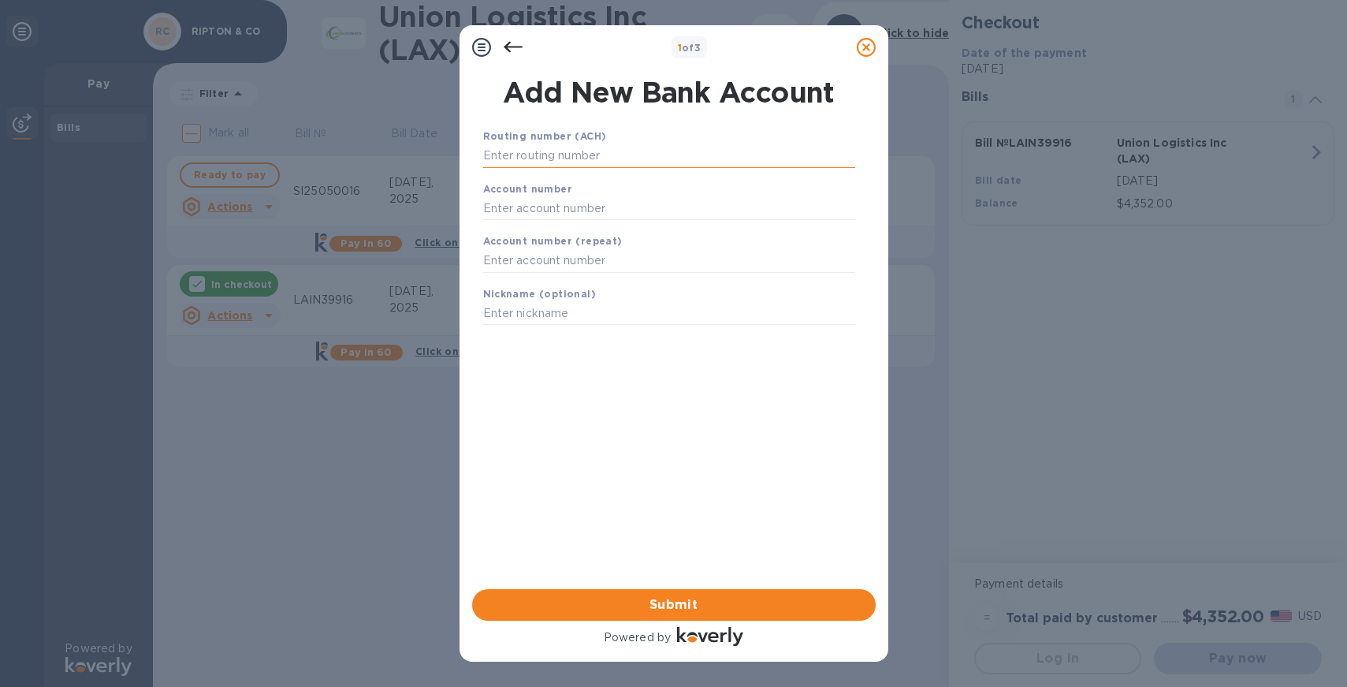
click at [579, 159] on input "text" at bounding box center [669, 156] width 372 height 24
paste input "054000030"
type input "054000030"
click at [591, 234] on input "text" at bounding box center [669, 228] width 372 height 24
paste input "3823953519"
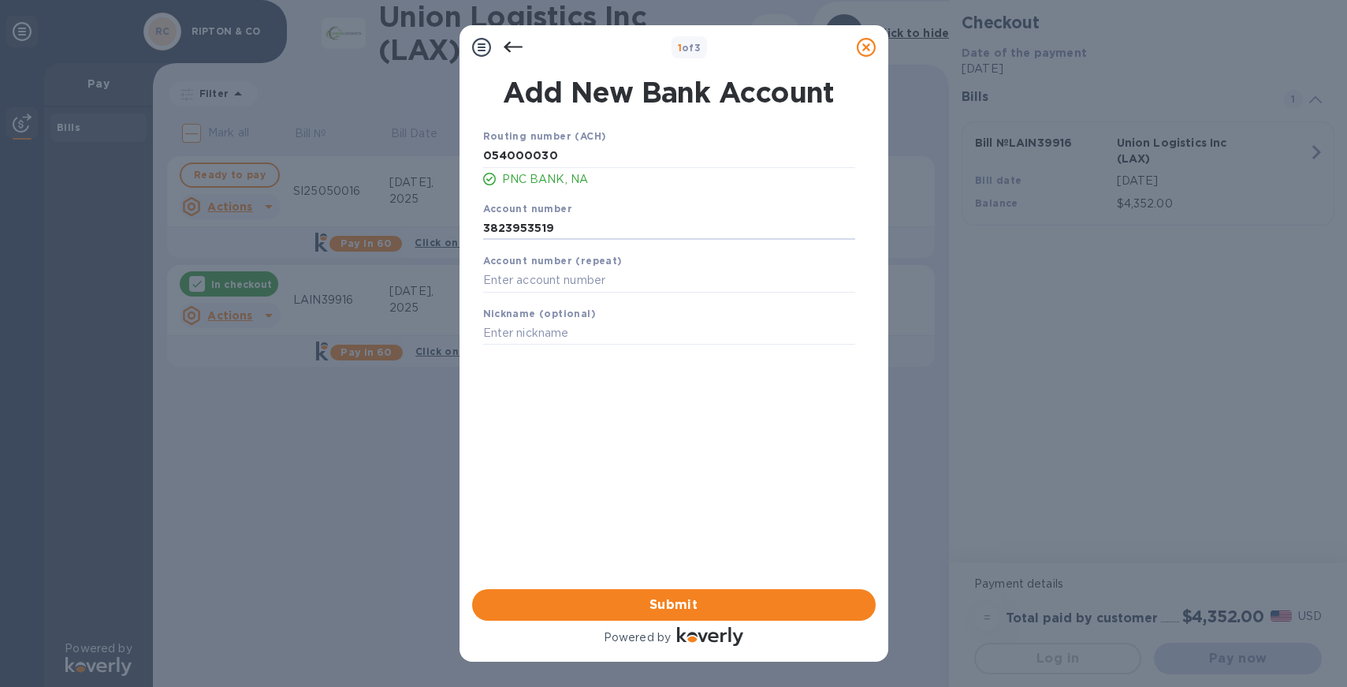
type input "3823953519"
click at [579, 390] on div "Routing number (ACH) [US_BANK_ROUTING_MICR] PNC BANK, NA Account number 3823953…" at bounding box center [670, 337] width 404 height 445
click at [634, 283] on input "text" at bounding box center [669, 281] width 372 height 24
paste input "3823953519"
type input "3823953519"
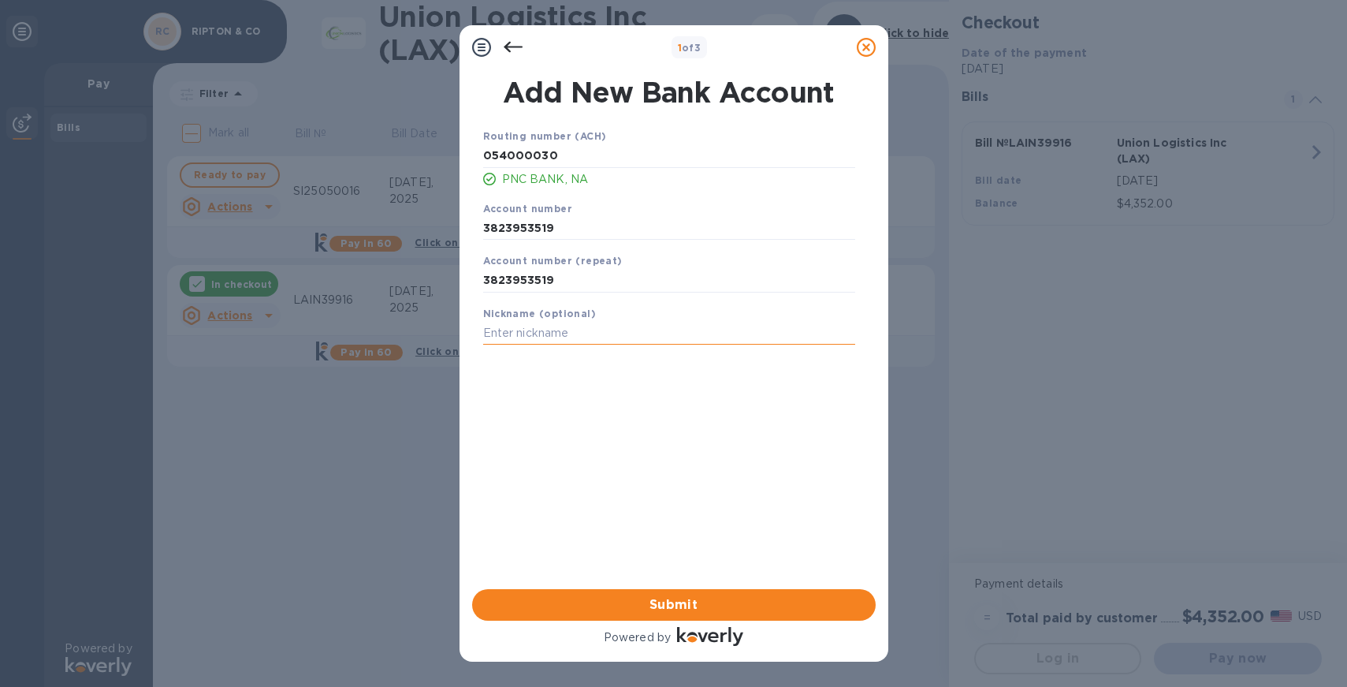
click at [605, 340] on input "text" at bounding box center [669, 334] width 372 height 24
type input "PNC"
click at [628, 434] on div "Routing number (ACH) [US_BANK_ROUTING_MICR] PNC BANK, NA Account number 3823953…" at bounding box center [670, 337] width 404 height 445
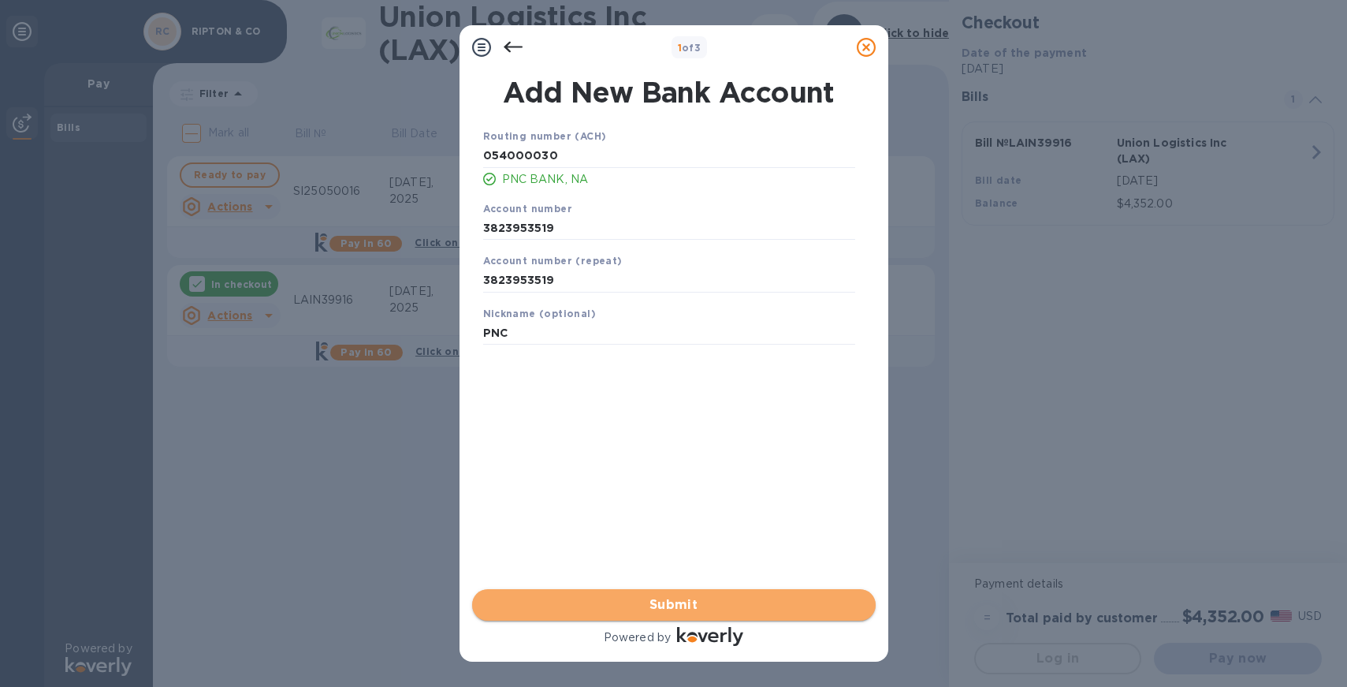
click at [635, 605] on span "Submit" at bounding box center [674, 604] width 378 height 19
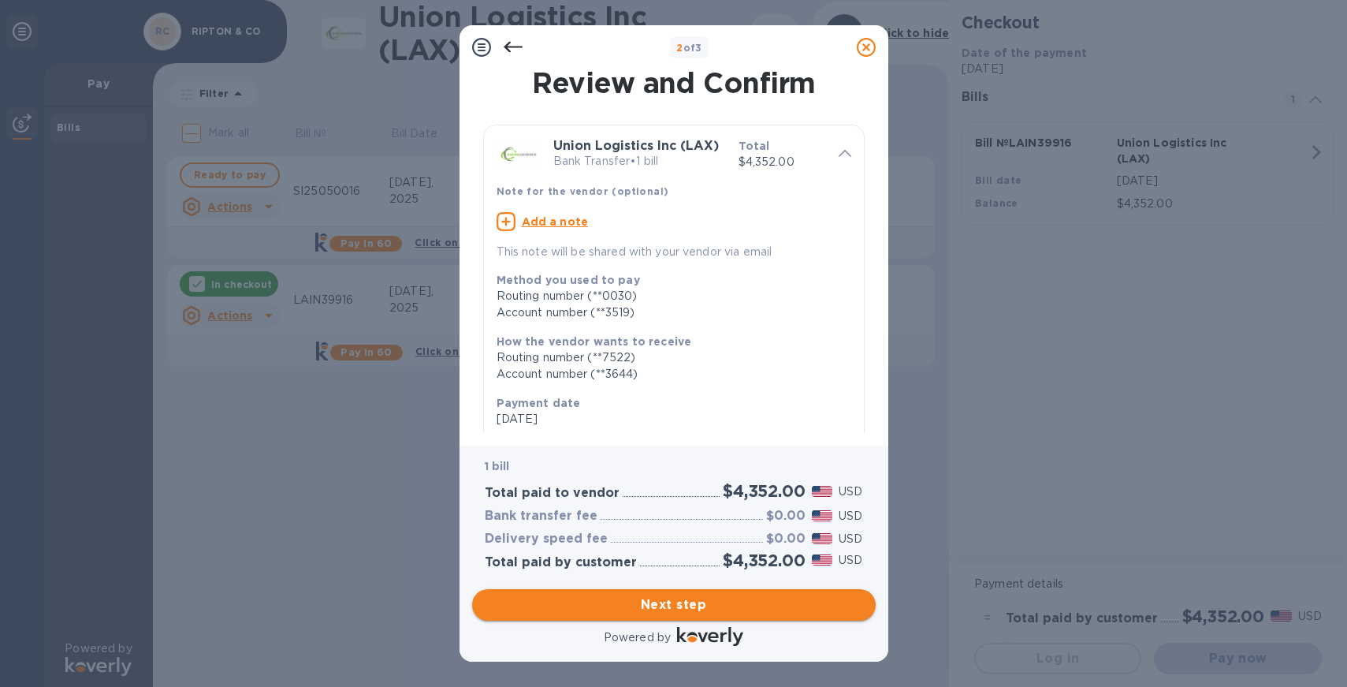
click at [658, 615] on button "Next step" at bounding box center [674, 605] width 404 height 32
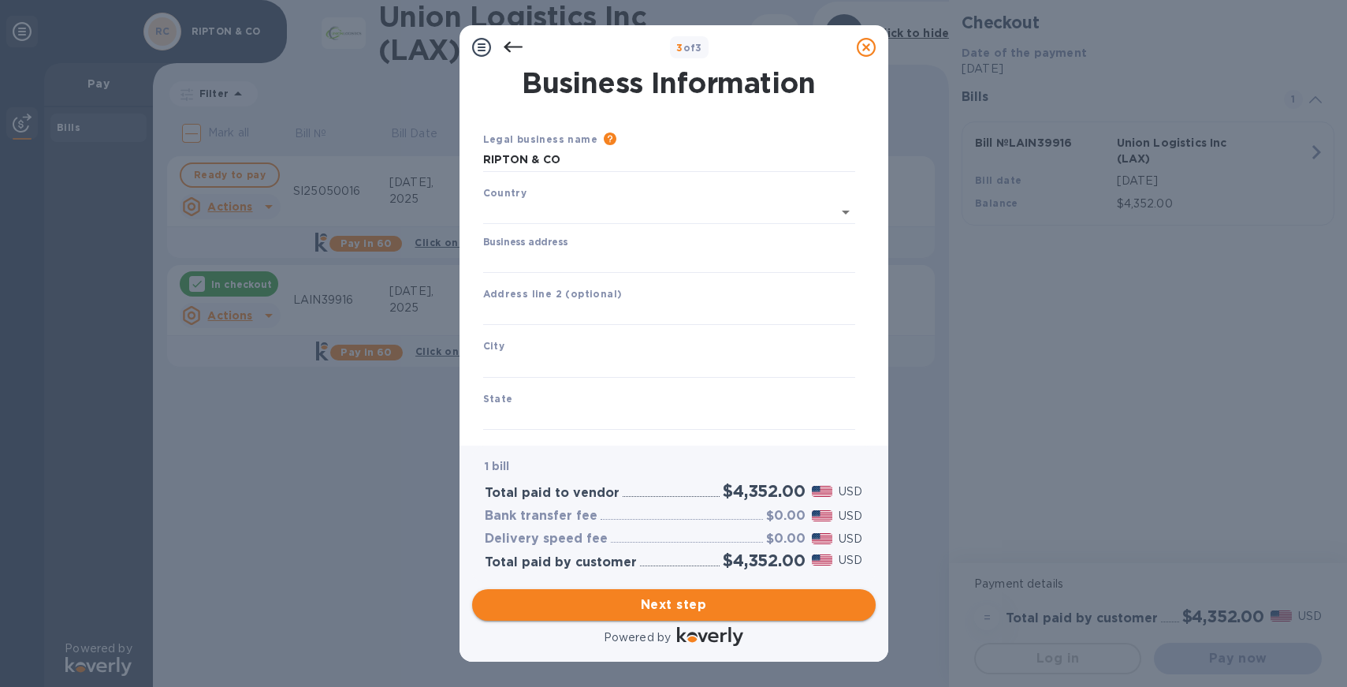
type input "[GEOGRAPHIC_DATA]"
click at [561, 266] on input "Business address" at bounding box center [669, 258] width 372 height 24
type input "[STREET_ADDRESS]"
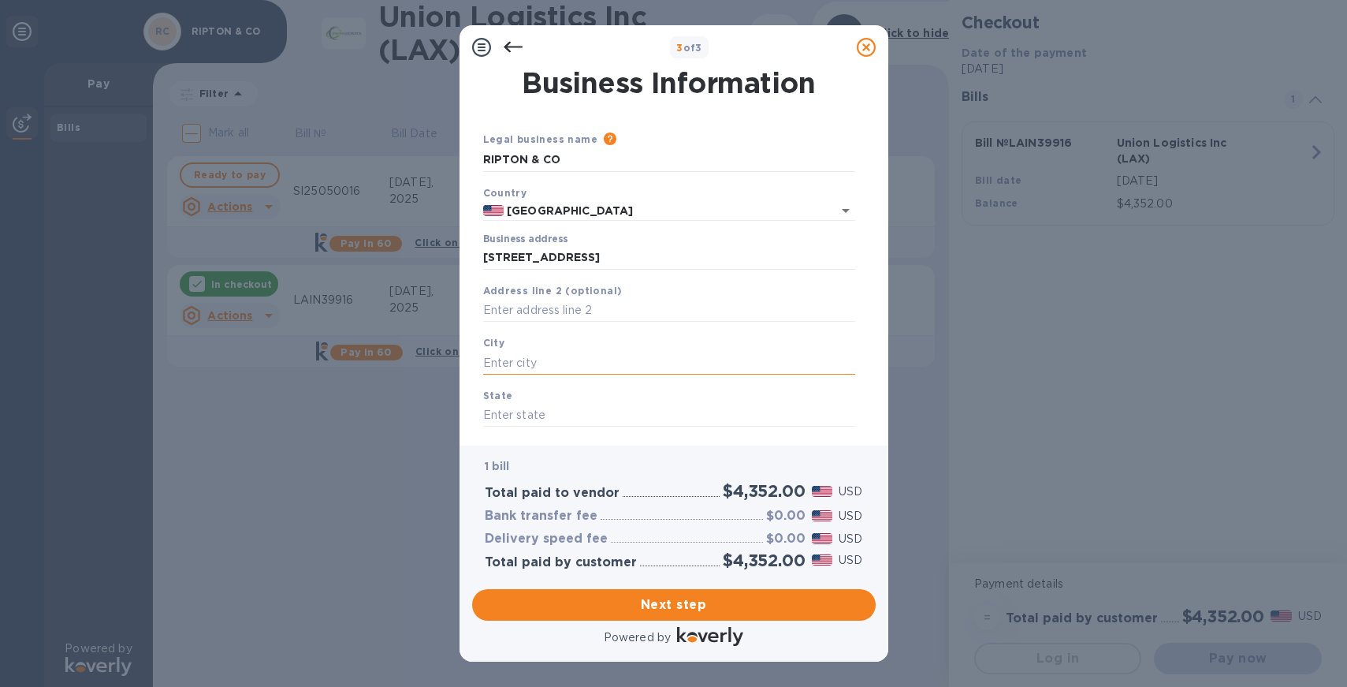
click at [566, 356] on input "text" at bounding box center [669, 363] width 372 height 24
type input "[GEOGRAPHIC_DATA]"
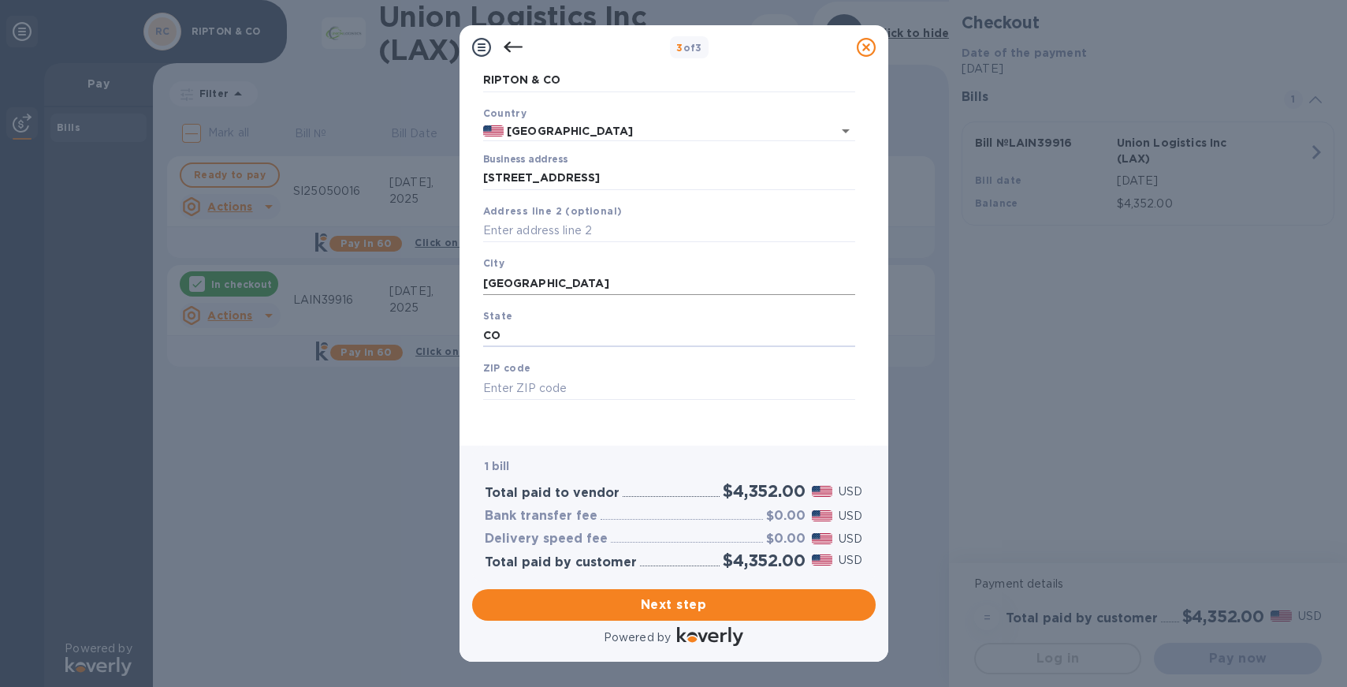
scroll to position [86, 0]
type input "CO"
click at [542, 382] on input "text" at bounding box center [669, 383] width 372 height 24
type input "80301"
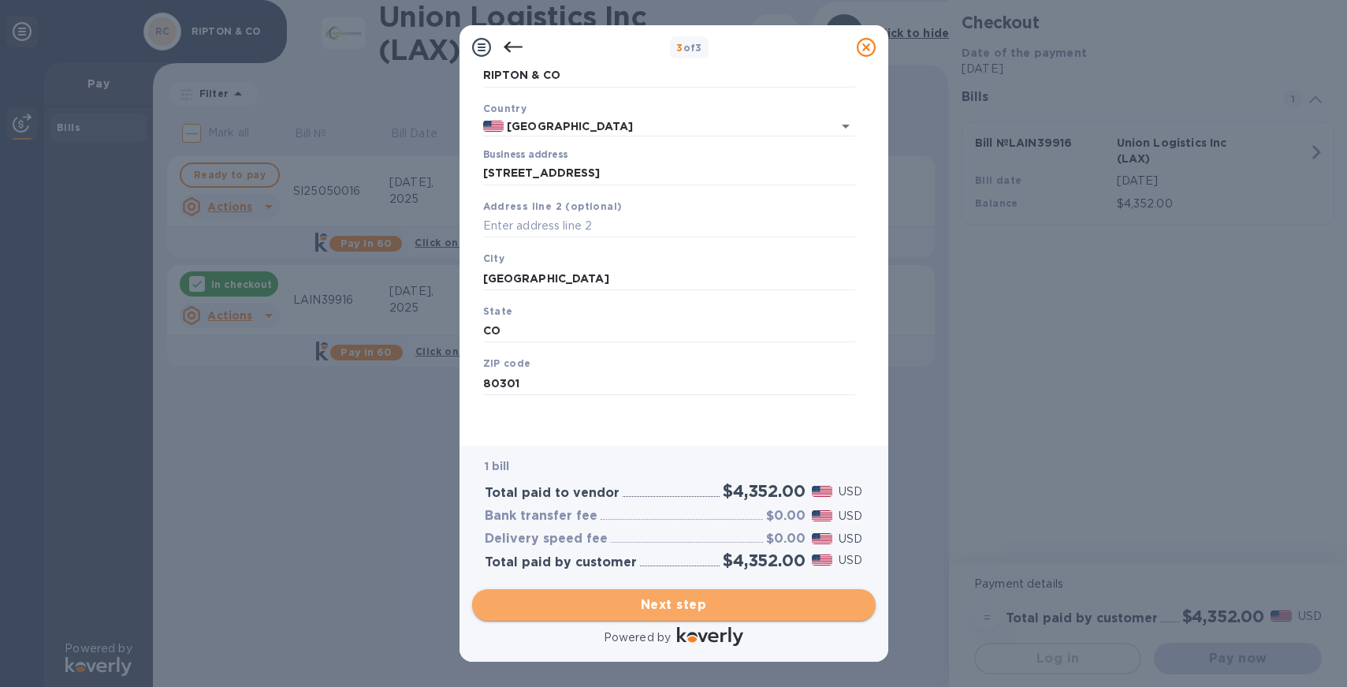
click at [576, 602] on span "Next step" at bounding box center [674, 604] width 378 height 19
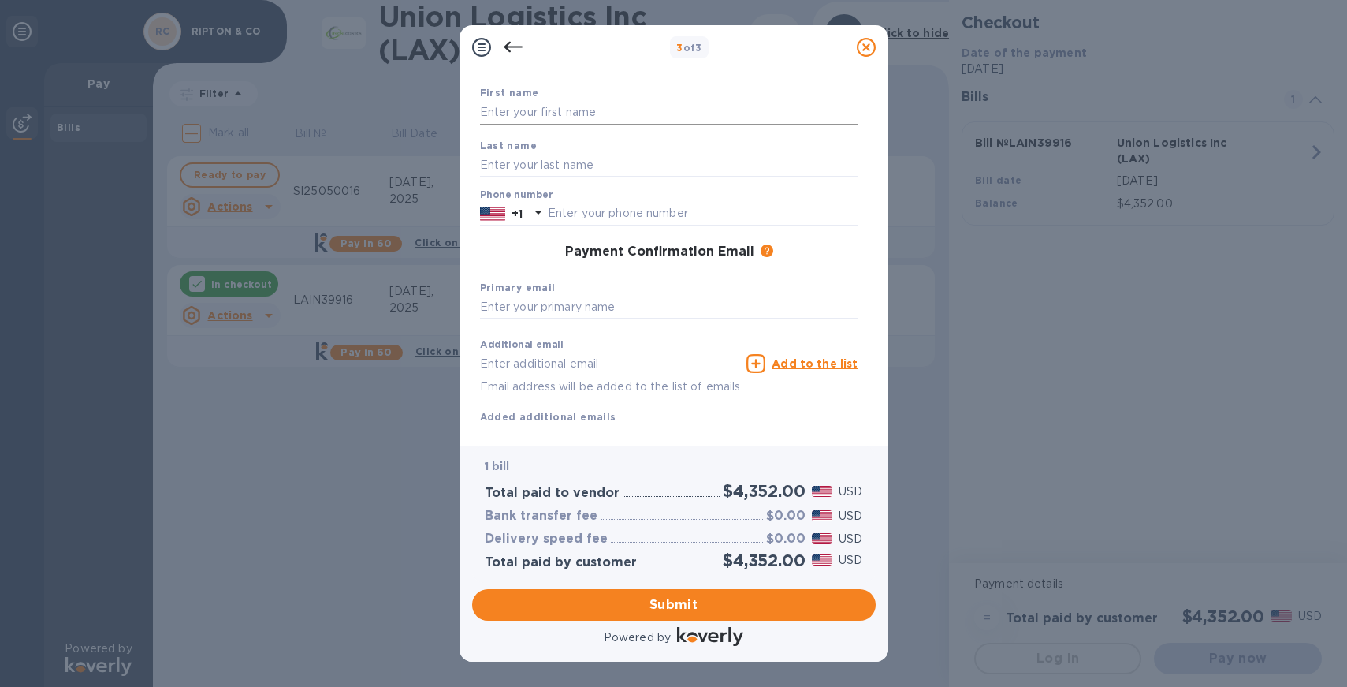
click at [646, 109] on input "text" at bounding box center [669, 113] width 378 height 24
type input "[PERSON_NAME]"
type input "Nazim"
type input "5037083712"
type input "[EMAIL_ADDRESS][DOMAIN_NAME]"
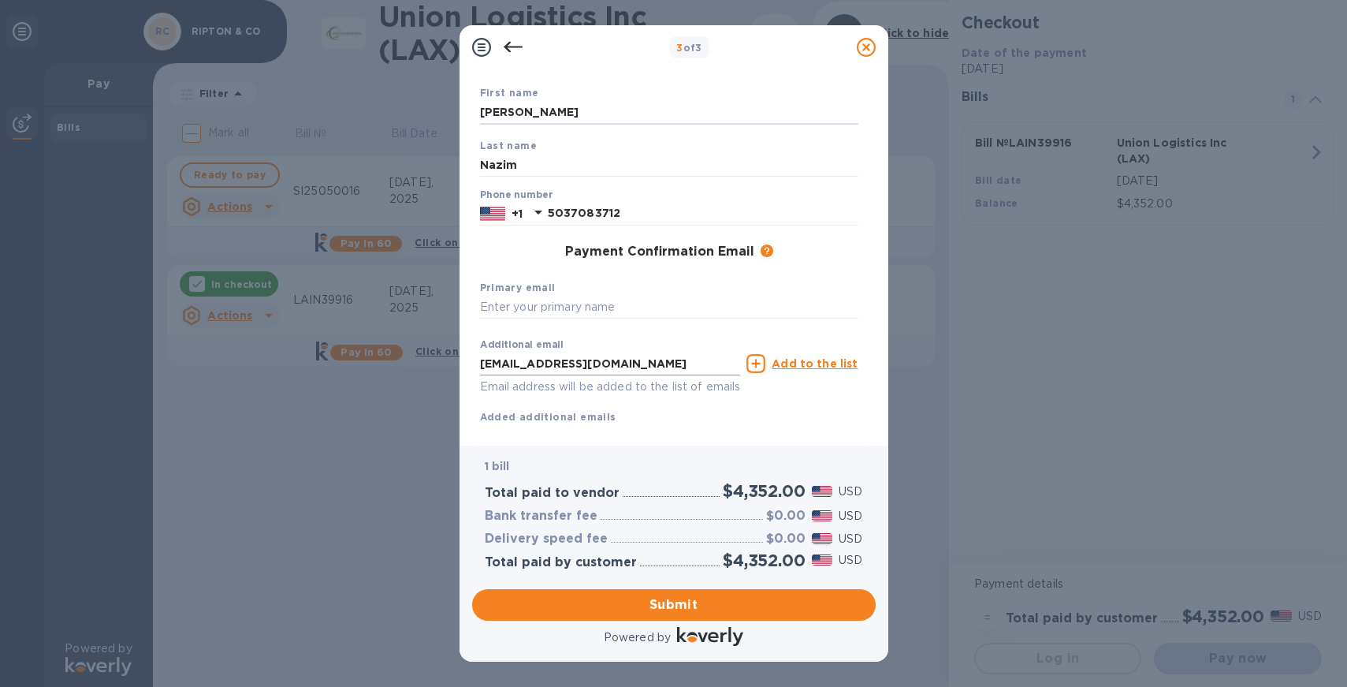
click at [542, 363] on input "[EMAIL_ADDRESS][DOMAIN_NAME]" at bounding box center [610, 364] width 261 height 24
click at [582, 308] on input "text" at bounding box center [669, 308] width 378 height 24
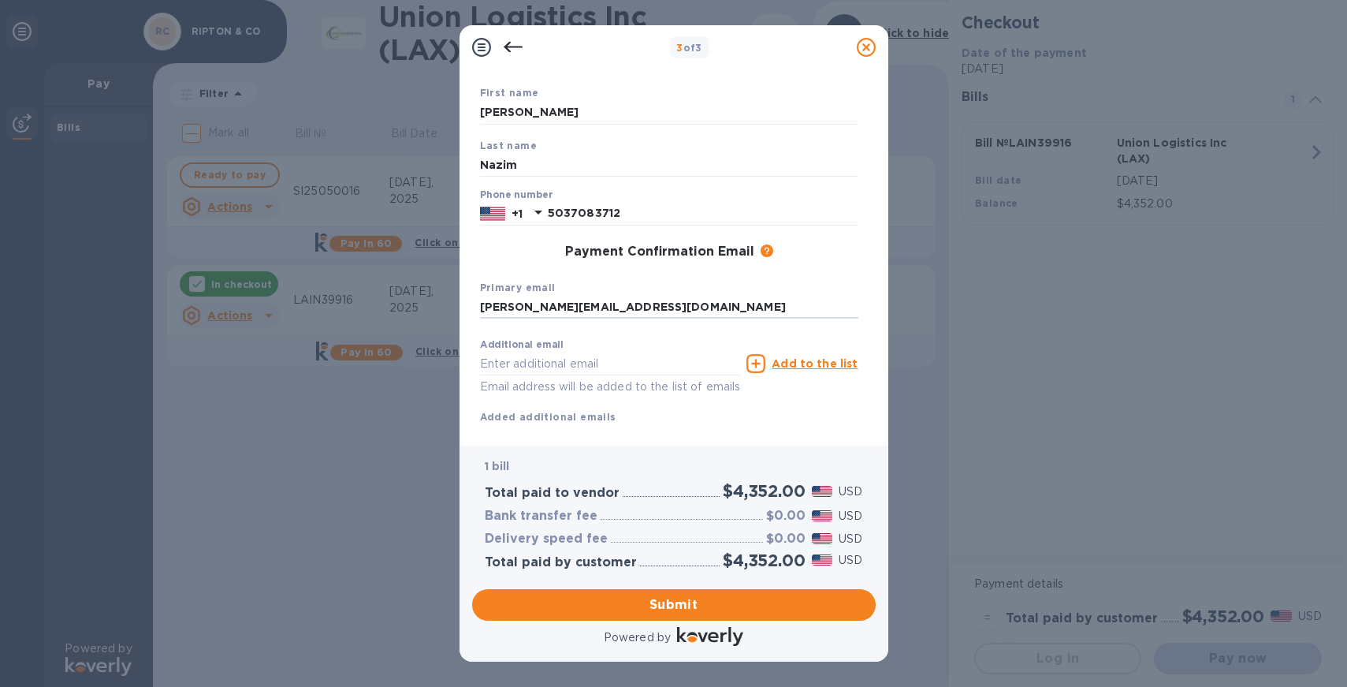
scroll to position [123, 0]
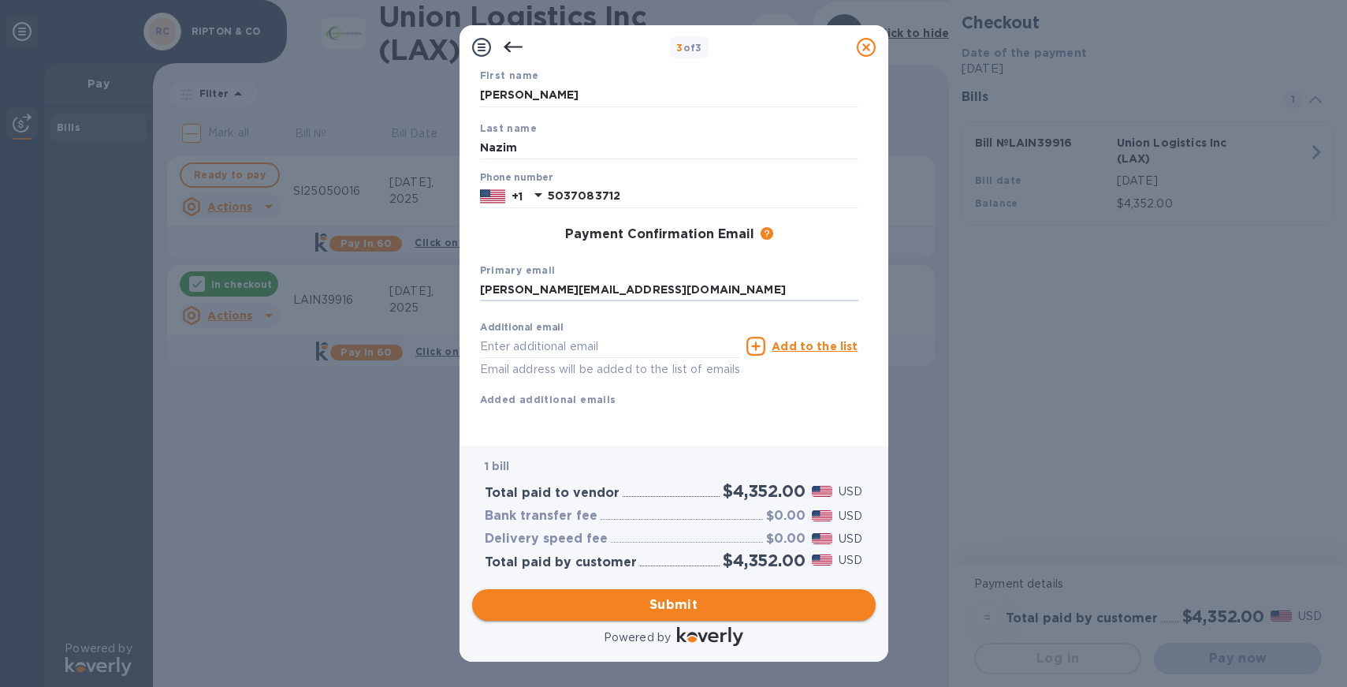
type input "[PERSON_NAME][EMAIL_ADDRESS][DOMAIN_NAME]"
click at [660, 607] on span "Submit" at bounding box center [674, 604] width 378 height 19
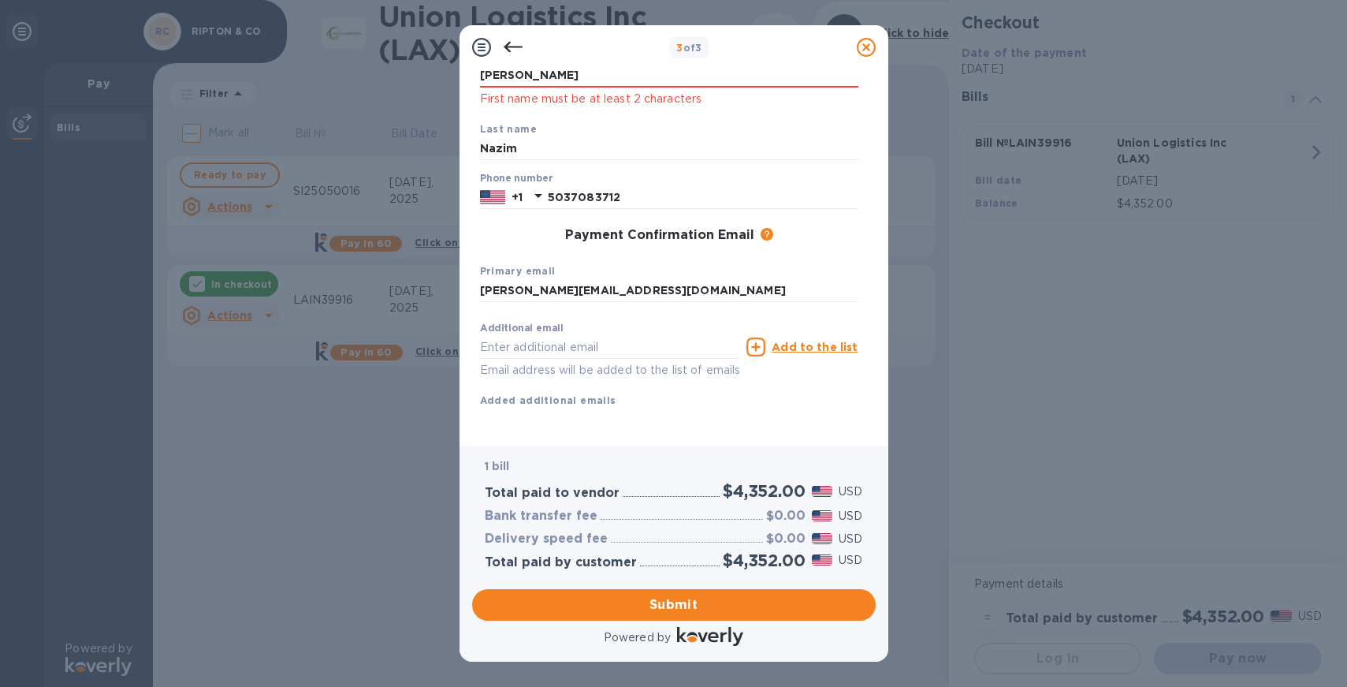
scroll to position [0, 0]
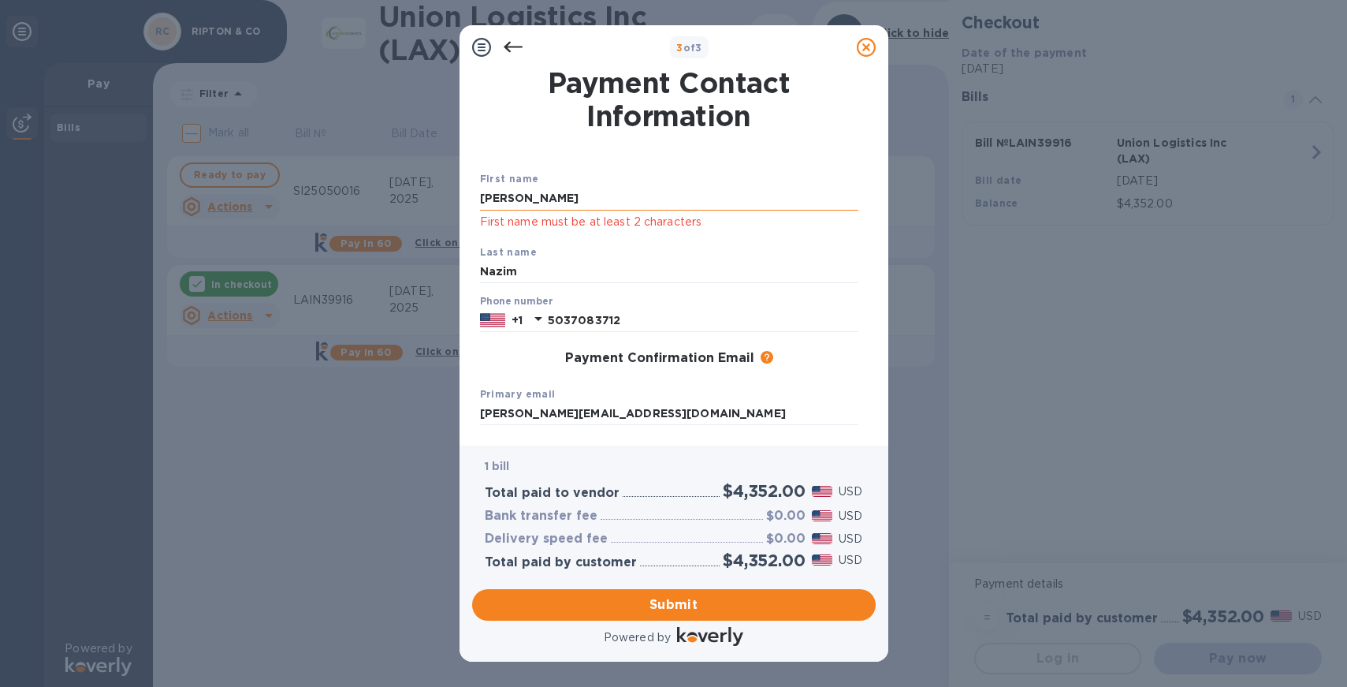
click at [654, 198] on input "[PERSON_NAME]" at bounding box center [669, 199] width 378 height 24
type input "[PERSON_NAME]"
click at [643, 446] on div "1 bill Total paid to vendor $4,352.00 USD Bank transfer fee $0.00 USD Delivery …" at bounding box center [674, 513] width 404 height 136
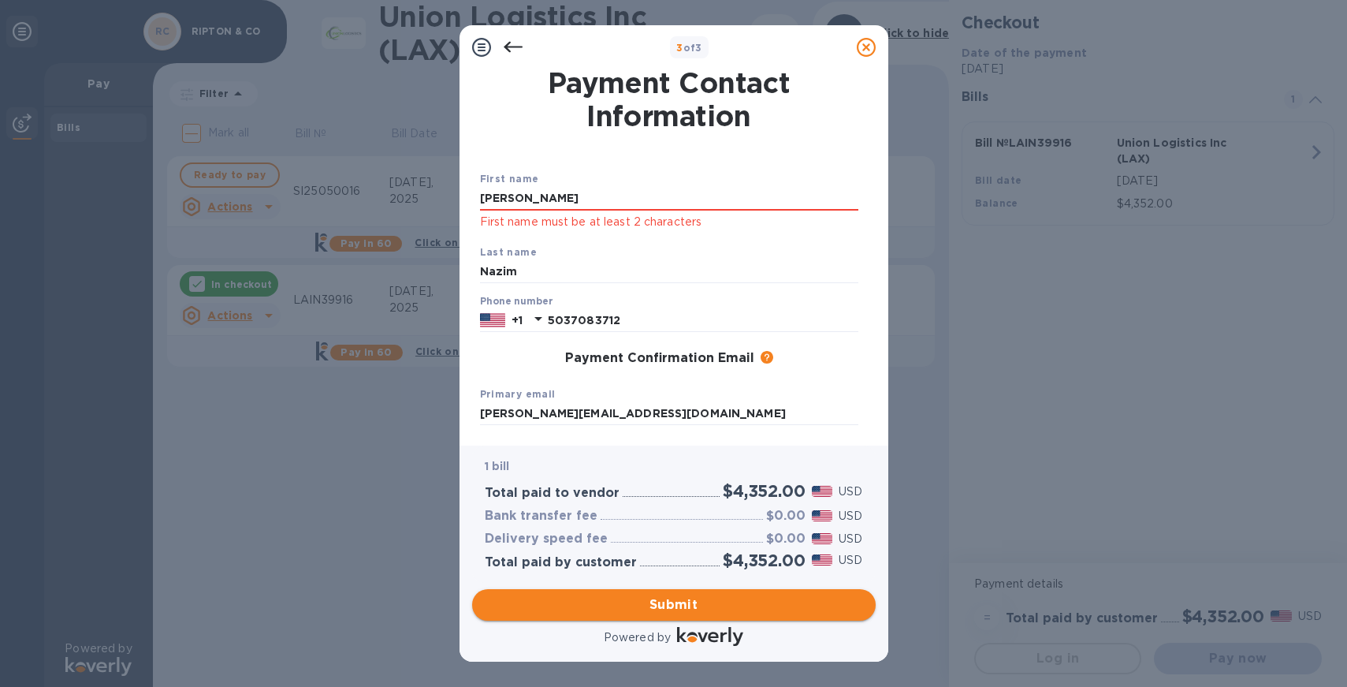
click at [684, 605] on span "Submit" at bounding box center [674, 604] width 378 height 19
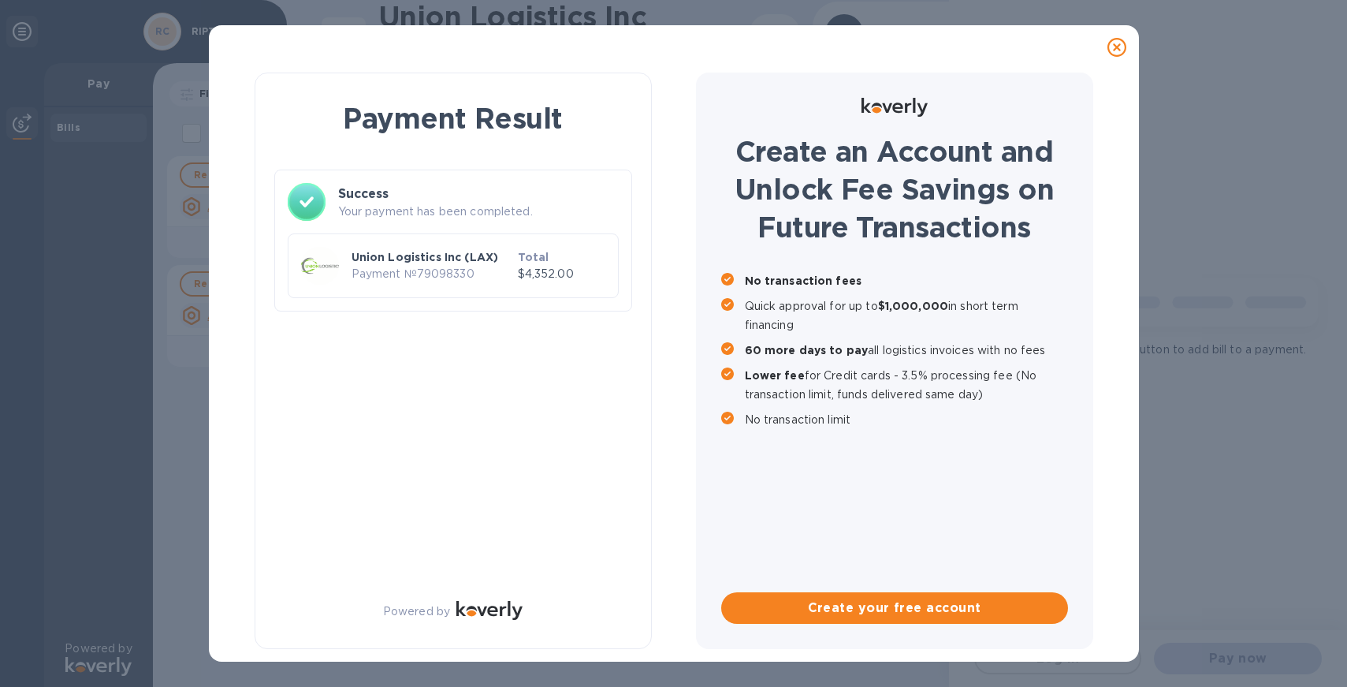
checkbox input "true"
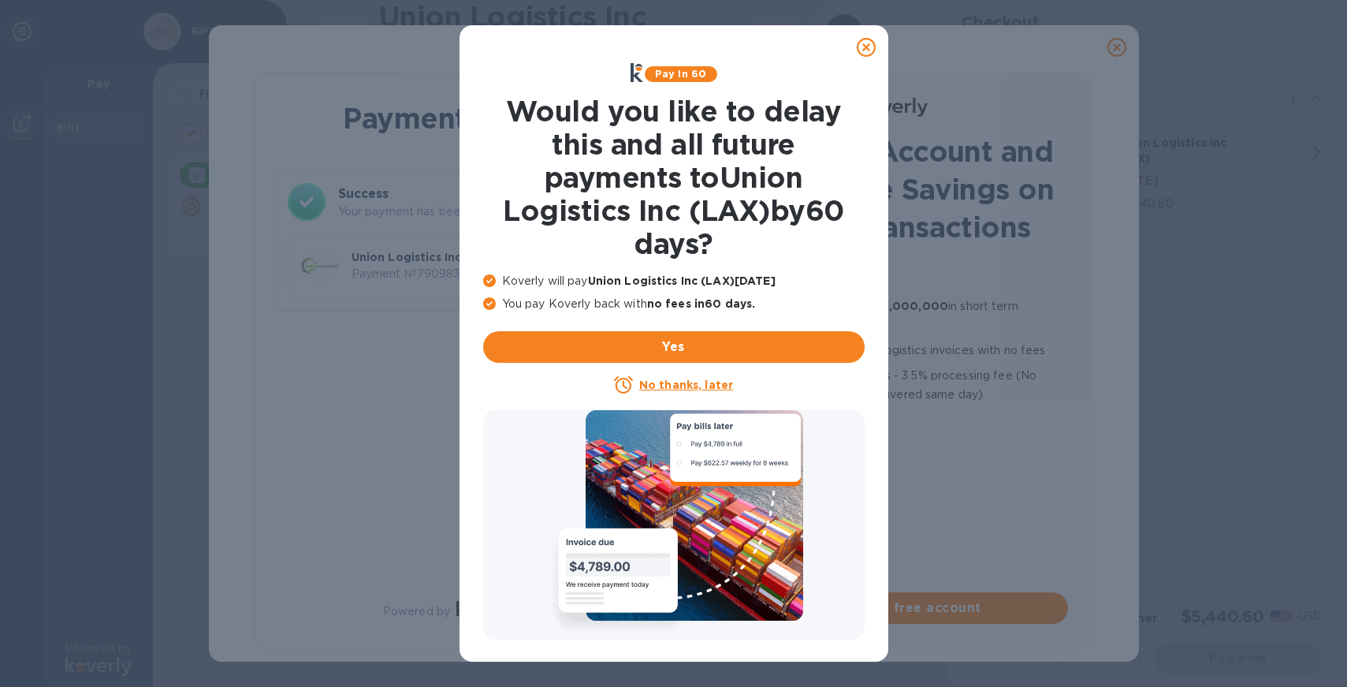
click at [711, 385] on u "No thanks, later" at bounding box center [686, 384] width 94 height 13
